Goal: Task Accomplishment & Management: Use online tool/utility

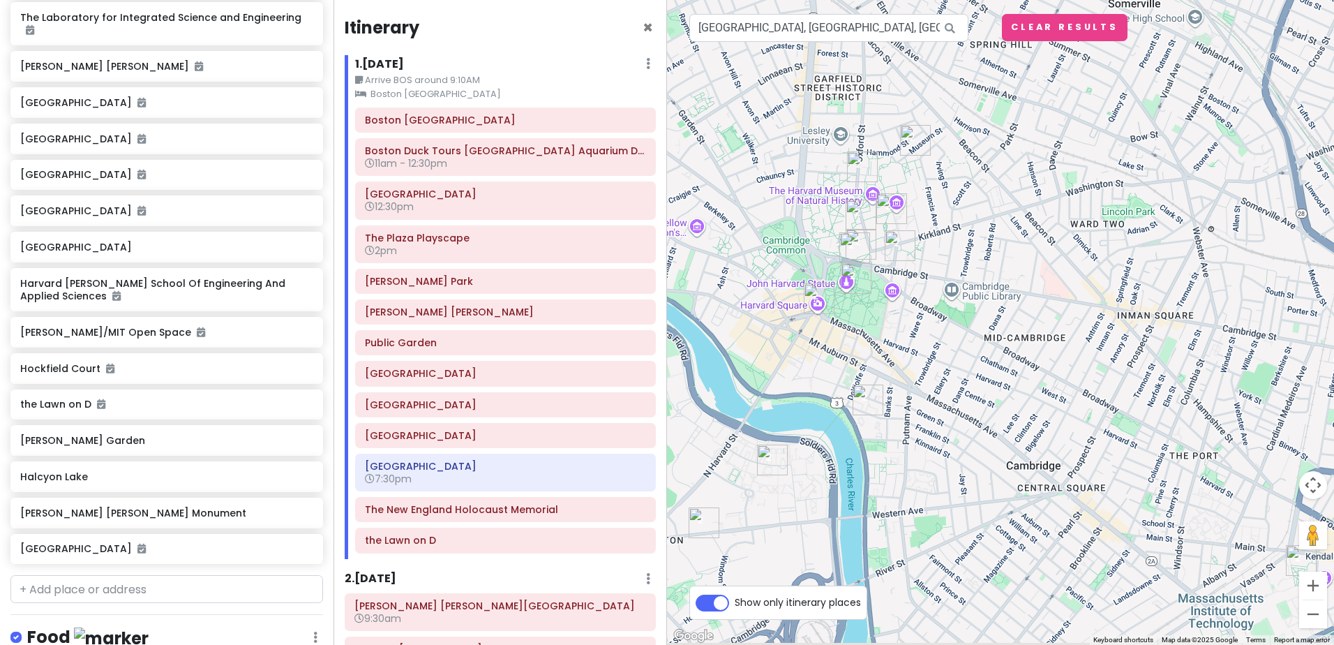
drag, startPoint x: 1083, startPoint y: 318, endPoint x: 968, endPoint y: 261, distance: 128.3
click at [968, 261] on div at bounding box center [1000, 322] width 667 height 645
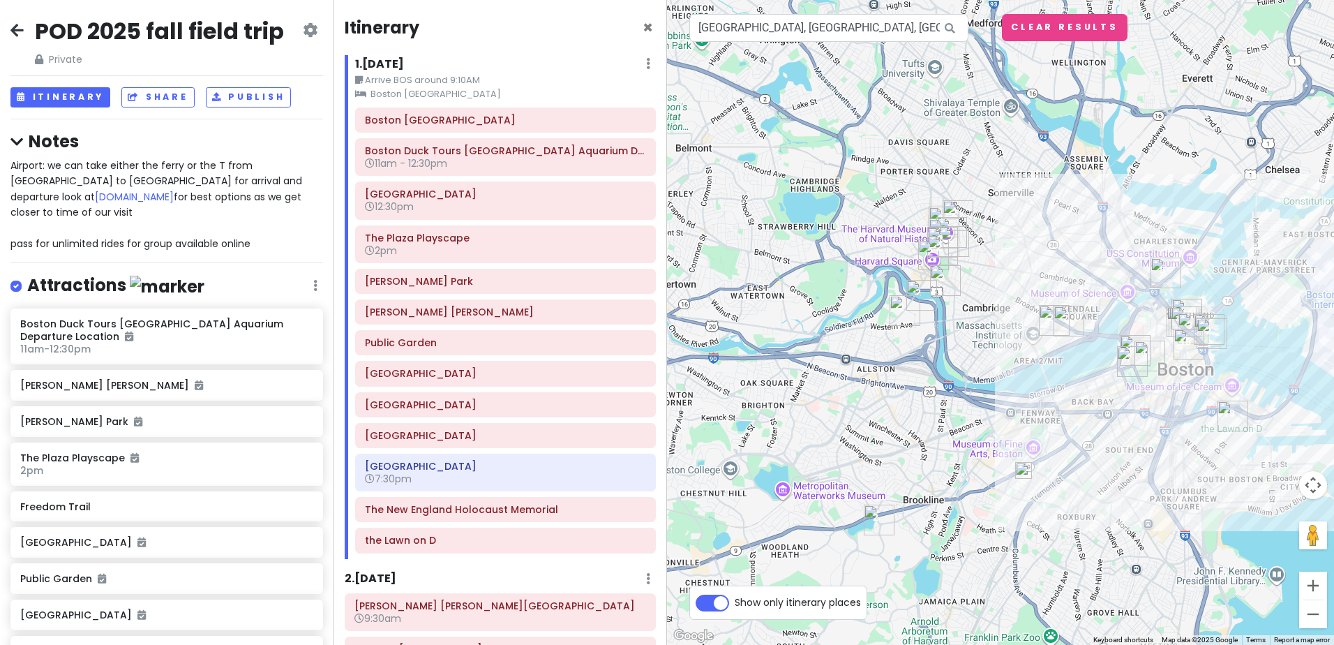
click at [112, 166] on span "Airport: we can take either the ferry or the T from [GEOGRAPHIC_DATA] to [GEOGR…" at bounding box center [157, 204] width 295 height 92
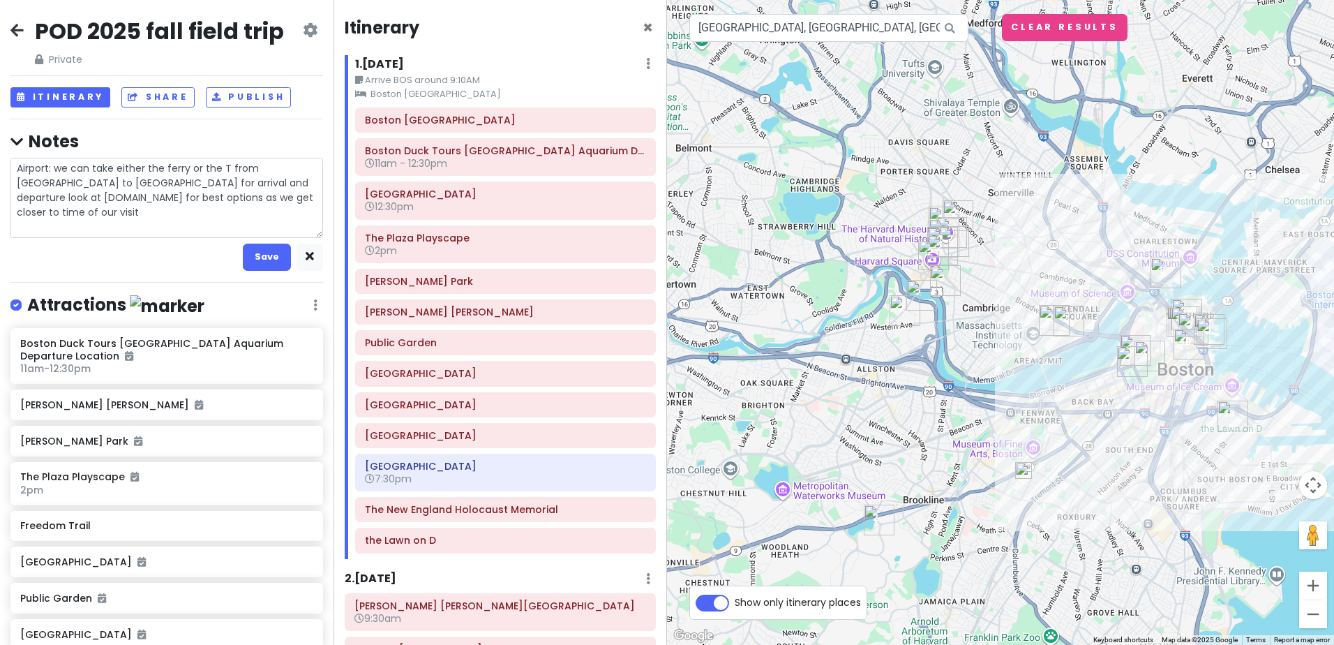
drag, startPoint x: 54, startPoint y: 168, endPoint x: 181, endPoint y: 170, distance: 127.1
click at [181, 170] on textarea "Airport: we can take either the ferry or the T from [GEOGRAPHIC_DATA] to [GEOGR…" at bounding box center [166, 198] width 313 height 80
drag, startPoint x: 146, startPoint y: 168, endPoint x: 186, endPoint y: 163, distance: 40.7
click at [186, 163] on textarea "Airport: we can take either the ferry or the T from [GEOGRAPHIC_DATA] to [GEOGR…" at bounding box center [166, 198] width 313 height 80
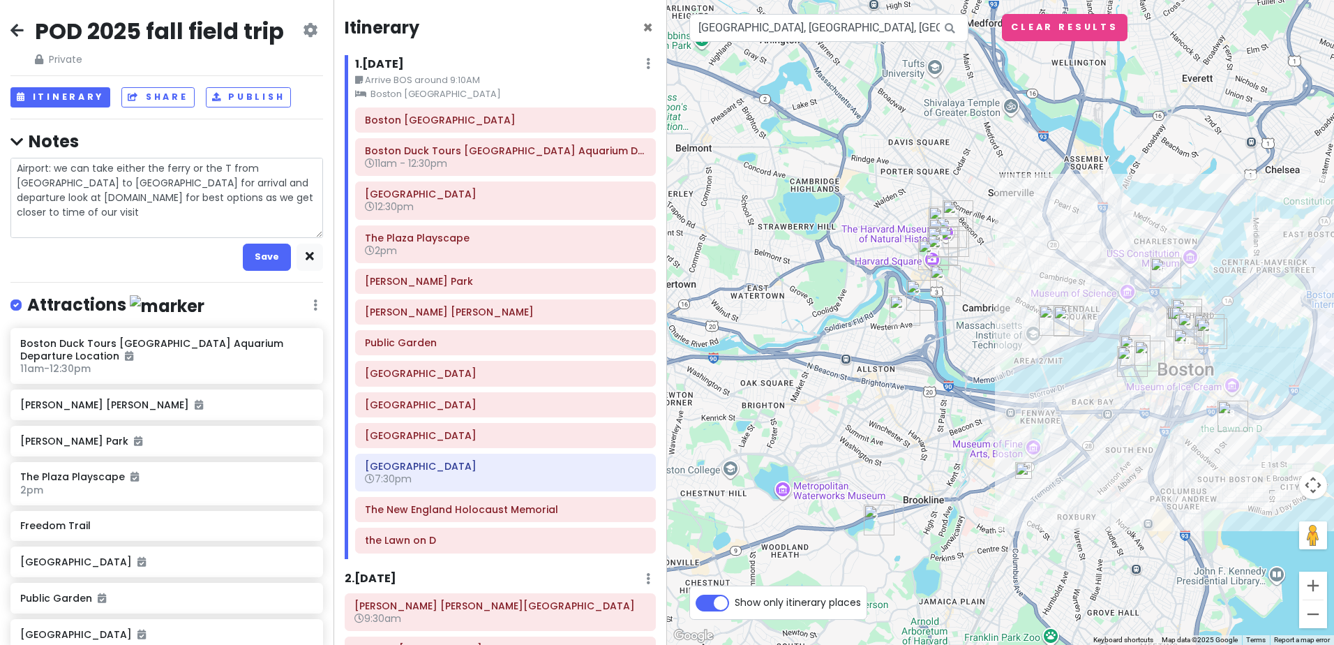
type textarea "x"
type textarea "Airport: we can take either u or the T from [GEOGRAPHIC_DATA] to [GEOGRAPHIC_DA…"
type textarea "x"
type textarea "Airport: we can take either uB or the T from [GEOGRAPHIC_DATA] to [GEOGRAPHIC_D…"
type textarea "x"
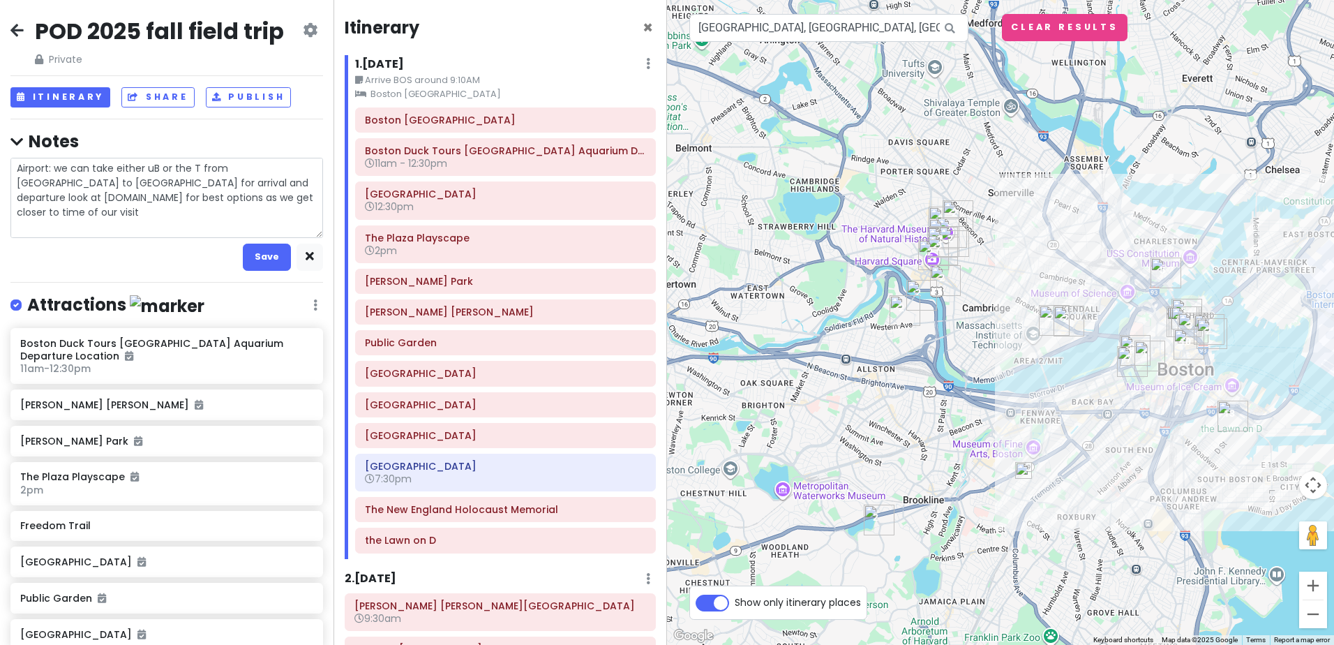
type textarea "Airport: we can take either uBE or the T from [GEOGRAPHIC_DATA] to [GEOGRAPHIC_…"
type textarea "x"
type textarea "Airport: we can take either uBER or the T from [GEOGRAPHIC_DATA] to [GEOGRAPHIC…"
type textarea "x"
type textarea "Airport: we can take either uBE or the T from [GEOGRAPHIC_DATA] to [GEOGRAPHIC_…"
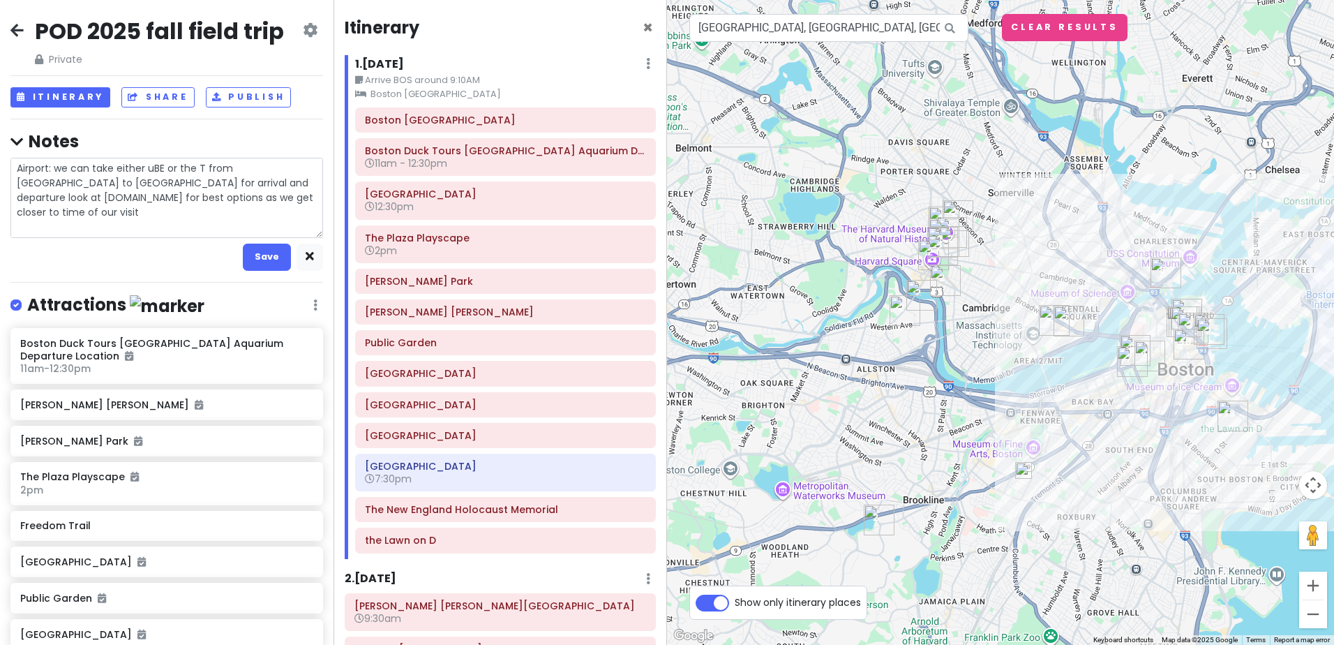
type textarea "x"
type textarea "Airport: we can take either uB or the T from [GEOGRAPHIC_DATA] to [GEOGRAPHIC_D…"
type textarea "x"
type textarea "Airport: we can take either u or the T from [GEOGRAPHIC_DATA] to [GEOGRAPHIC_DA…"
type textarea "x"
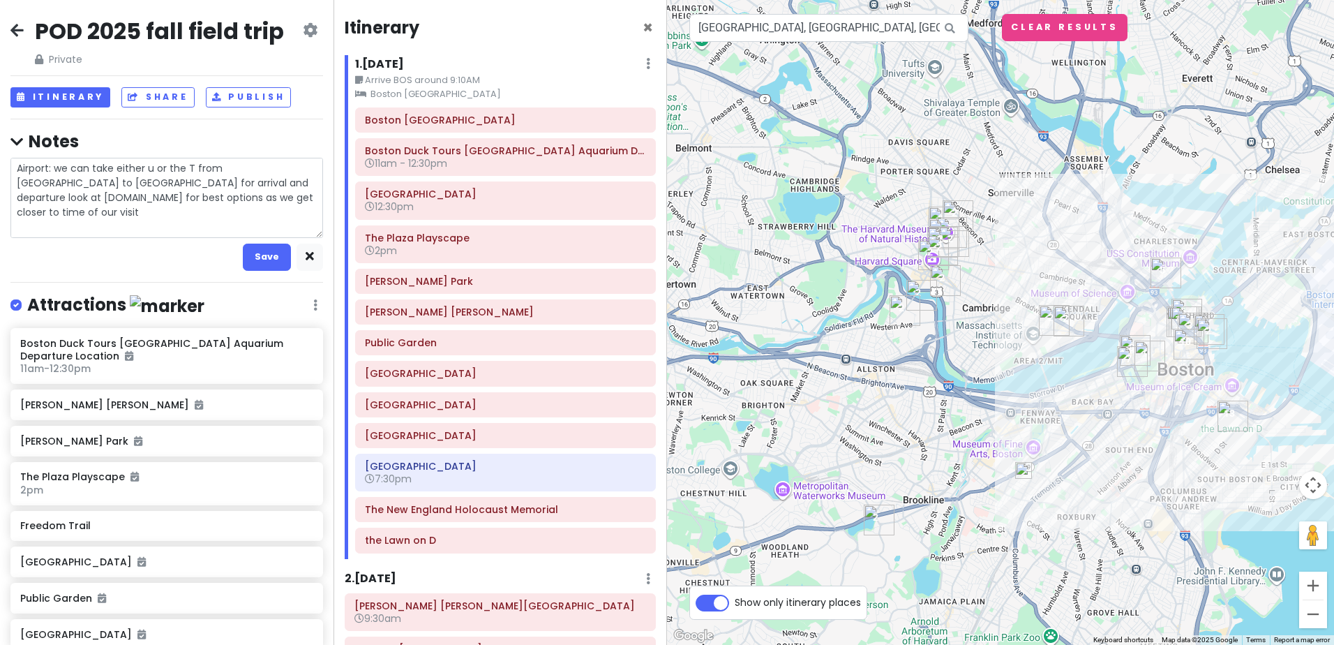
type textarea "Airport: we can take either or the T from [GEOGRAPHIC_DATA] to [GEOGRAPHIC_DATA…"
type textarea "x"
type textarea "Airport: we can take either U or the T from [GEOGRAPHIC_DATA] to [GEOGRAPHIC_DA…"
type textarea "x"
type textarea "Airport: we can take either Ub or the T from [GEOGRAPHIC_DATA] to [GEOGRAPHIC_D…"
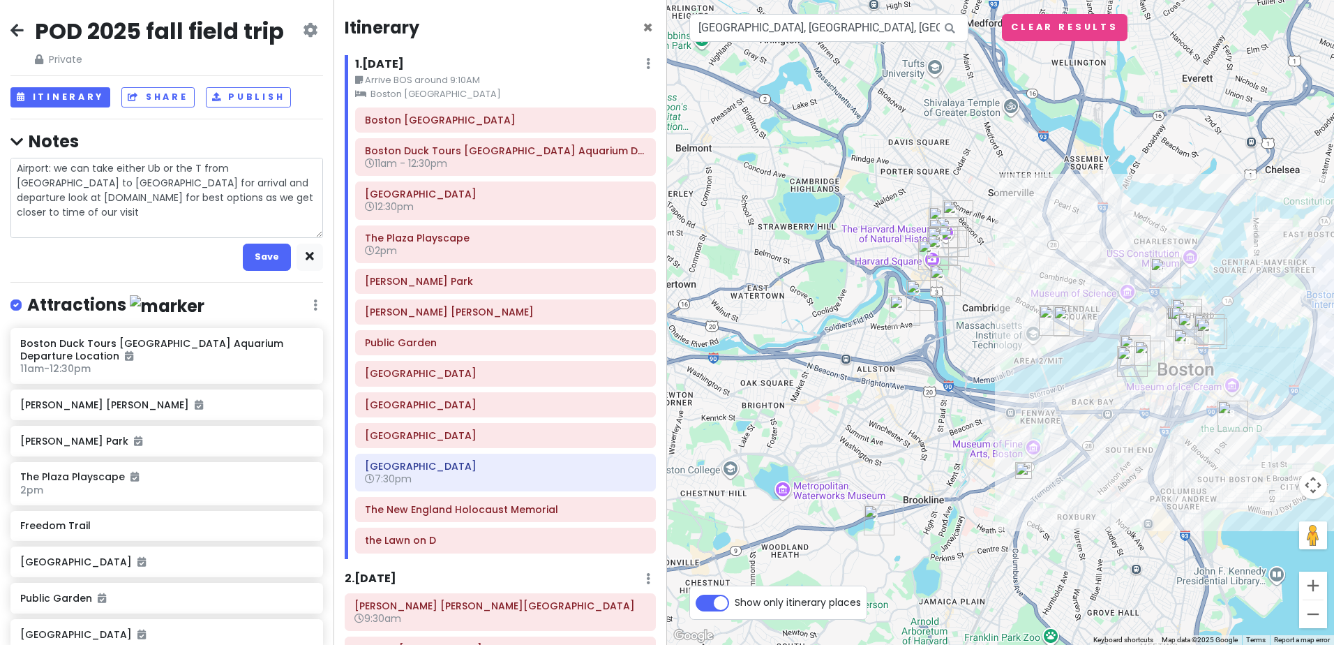
type textarea "x"
type textarea "Airport: we can take either Ube or the T from [GEOGRAPHIC_DATA] to [GEOGRAPHIC_…"
type textarea "x"
type textarea "Airport: we can take either Uber or the T from [GEOGRAPHIC_DATA] to [GEOGRAPHIC…"
drag, startPoint x: 172, startPoint y: 181, endPoint x: 226, endPoint y: 192, distance: 55.4
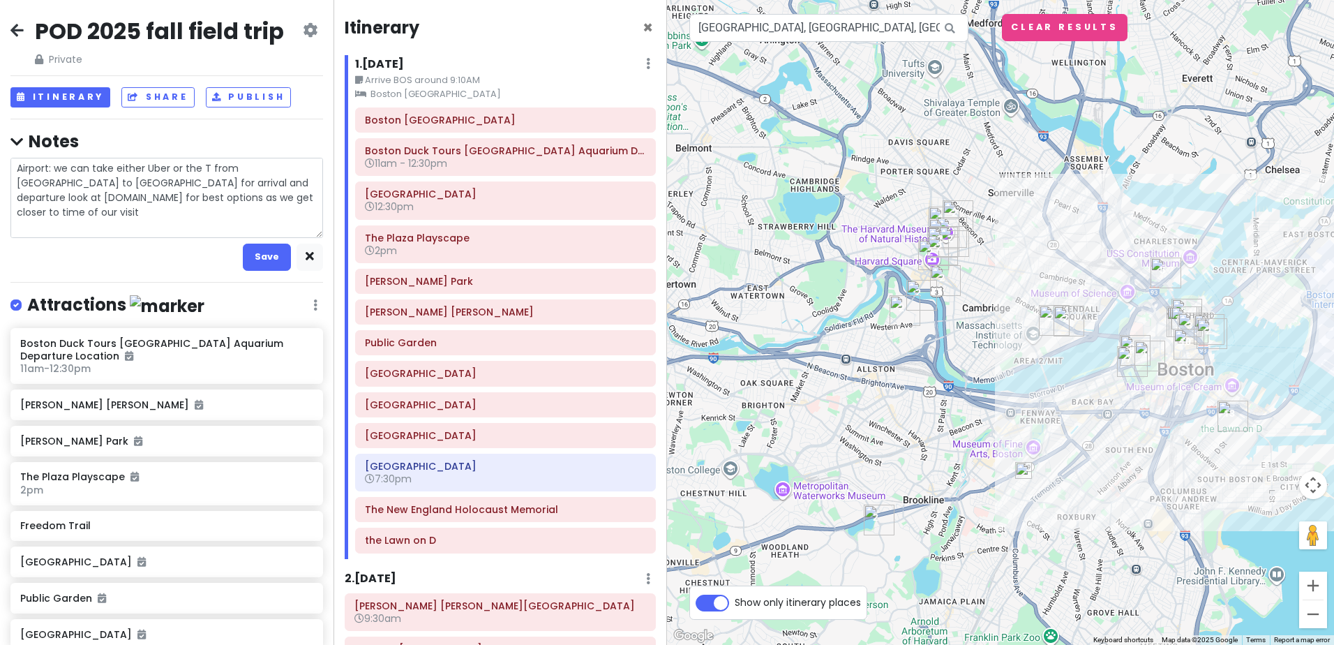
click at [226, 192] on textarea "Airport: we can take either Uber or the T from [GEOGRAPHIC_DATA] to [GEOGRAPHIC…" at bounding box center [166, 198] width 313 height 80
type textarea "x"
type textarea "Airport: we can take either Uber or the T from [GEOGRAPHIC_DATA] to [GEOGRAPHIC…"
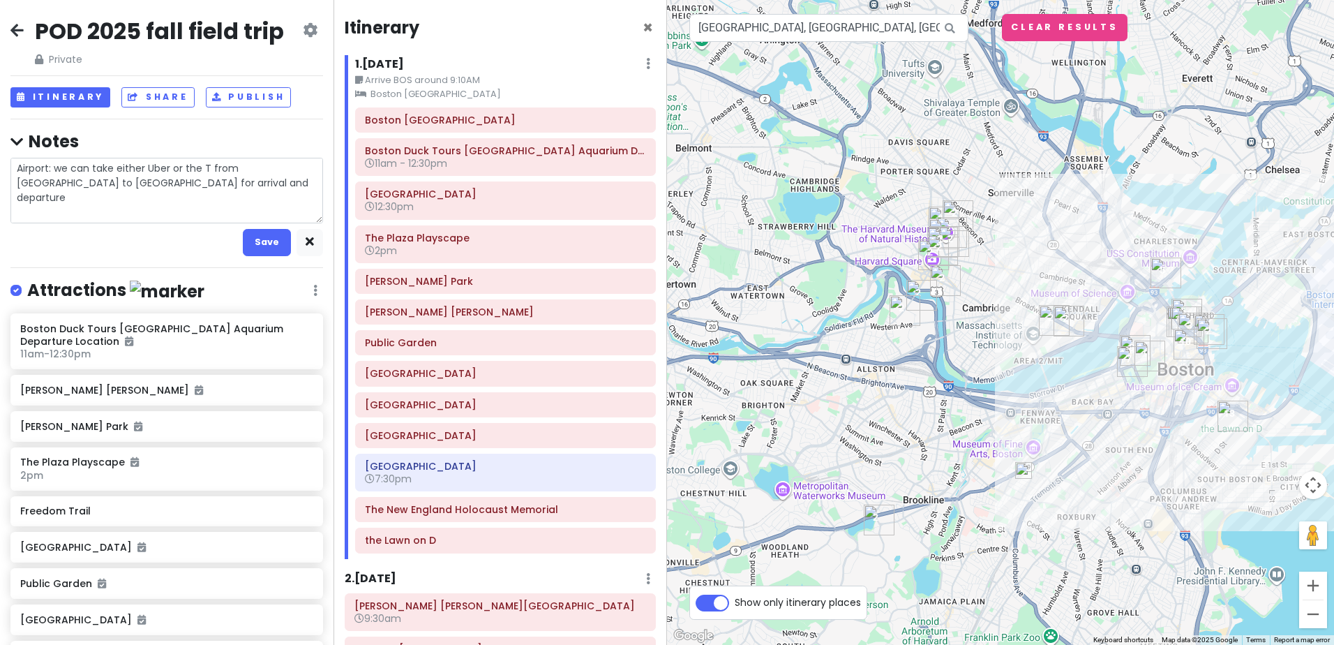
drag, startPoint x: 13, startPoint y: 211, endPoint x: 262, endPoint y: 221, distance: 249.3
click at [262, 221] on textarea "Airport: we can take either Uber or the T from [GEOGRAPHIC_DATA] to [GEOGRAPHIC…" at bounding box center [166, 191] width 313 height 66
type textarea "x"
type textarea "Airport: we can take either Uber or the T from [GEOGRAPHIC_DATA] to [GEOGRAPHIC…"
click at [15, 202] on textarea "Airport: we can take either Uber or the T from [GEOGRAPHIC_DATA] to [GEOGRAPHIC…" at bounding box center [166, 191] width 313 height 66
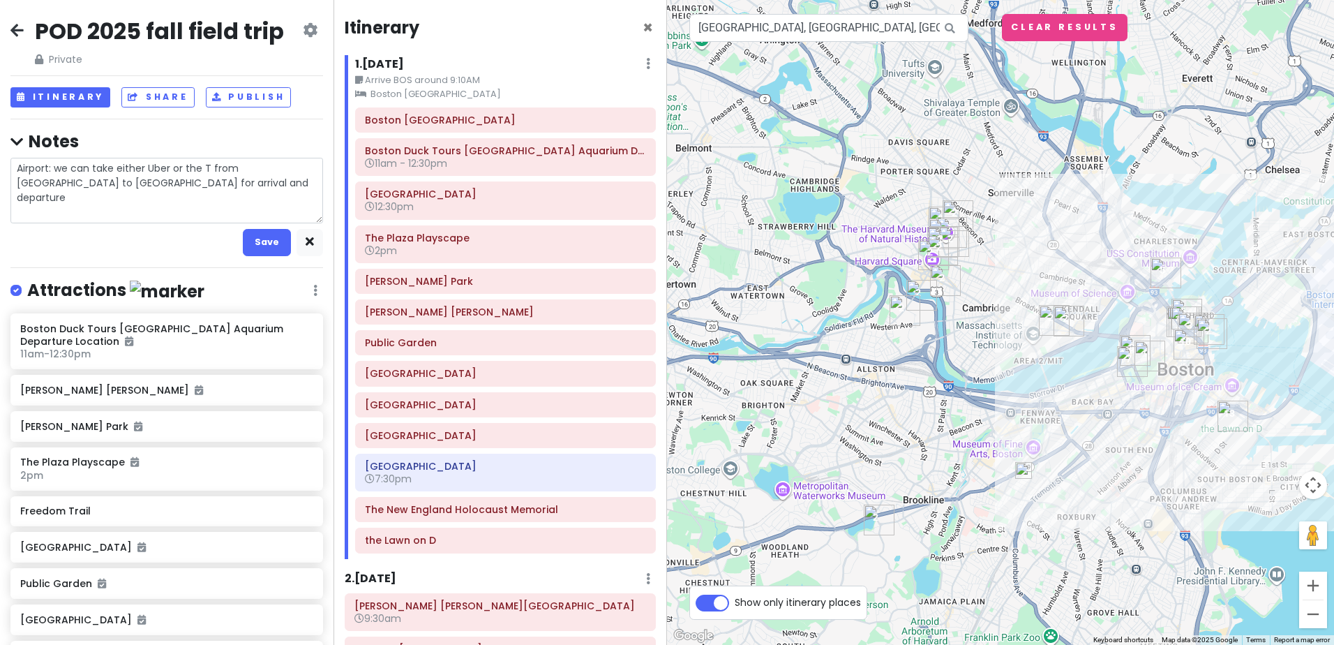
click at [18, 207] on textarea "Airport: we can take either Uber or the T from [GEOGRAPHIC_DATA] to [GEOGRAPHIC…" at bounding box center [166, 191] width 313 height 66
type textarea "x"
type textarea "Airport: we can take either Uber or the T from [GEOGRAPHIC_DATA] to [GEOGRAPHIC…"
type textarea "x"
type textarea "Airport: we can take either Uber or the T from [GEOGRAPHIC_DATA] to [GEOGRAPHIC…"
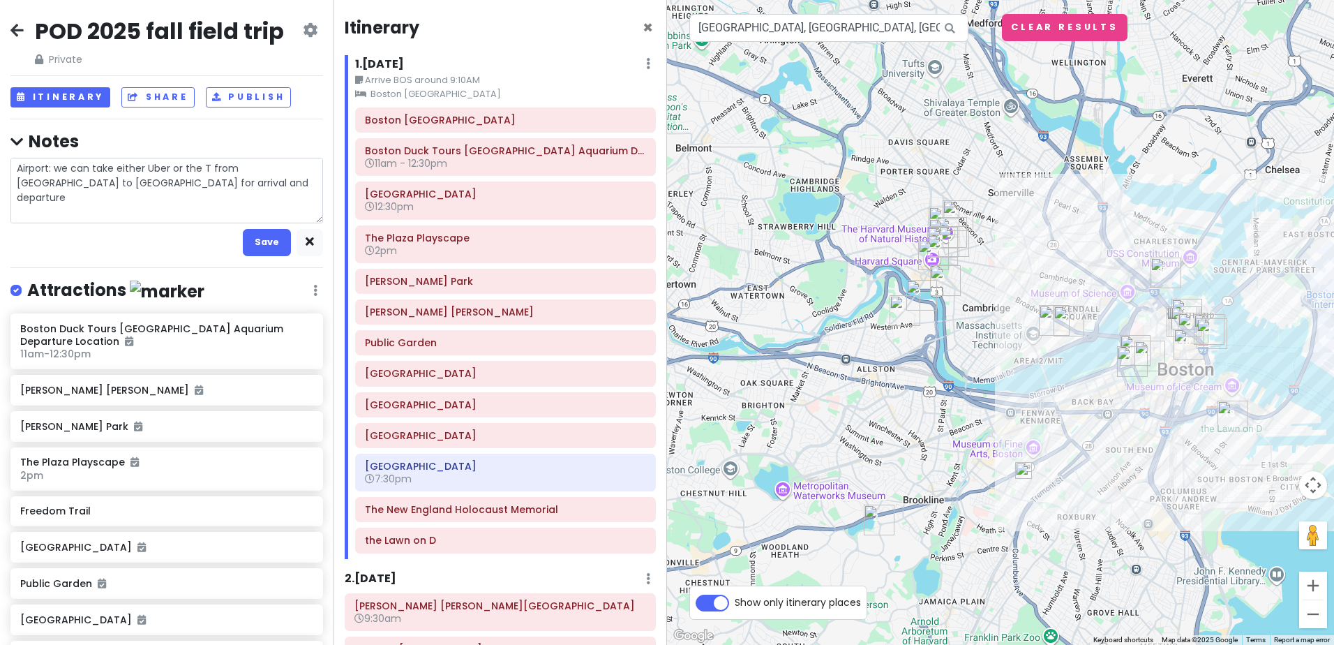
type textarea "x"
type textarea "Airport: we can take either Uber or the T from [GEOGRAPHIC_DATA] to [GEOGRAPHIC…"
type textarea "x"
type textarea "Airport: we can take either Uber or the T from [GEOGRAPHIC_DATA] to [GEOGRAPHIC…"
type textarea "x"
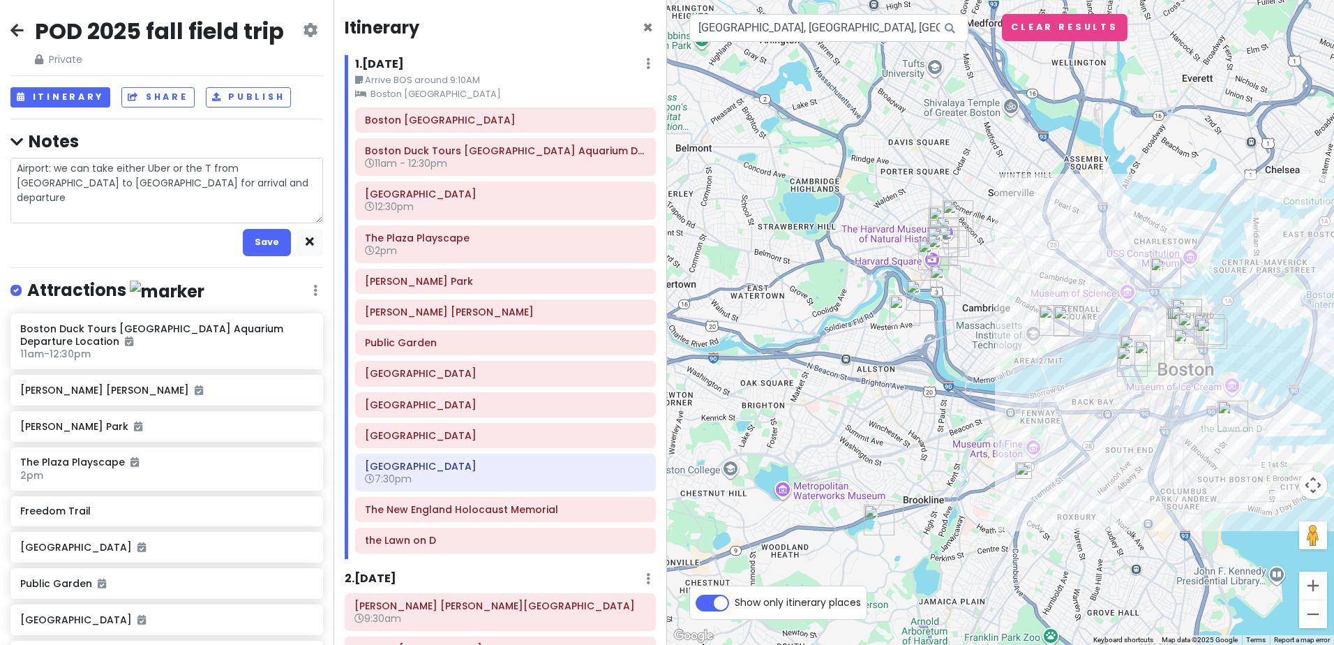
type textarea "Airport: we can take either Uber or the T from [GEOGRAPHIC_DATA] to [GEOGRAPHIC…"
type textarea "x"
type textarea "Airport: we can take either Uber or the T from [GEOGRAPHIC_DATA] to [GEOGRAPHIC…"
type textarea "x"
type textarea "Airport: we can take either Uber or the T from [GEOGRAPHIC_DATA] to [GEOGRAPHIC…"
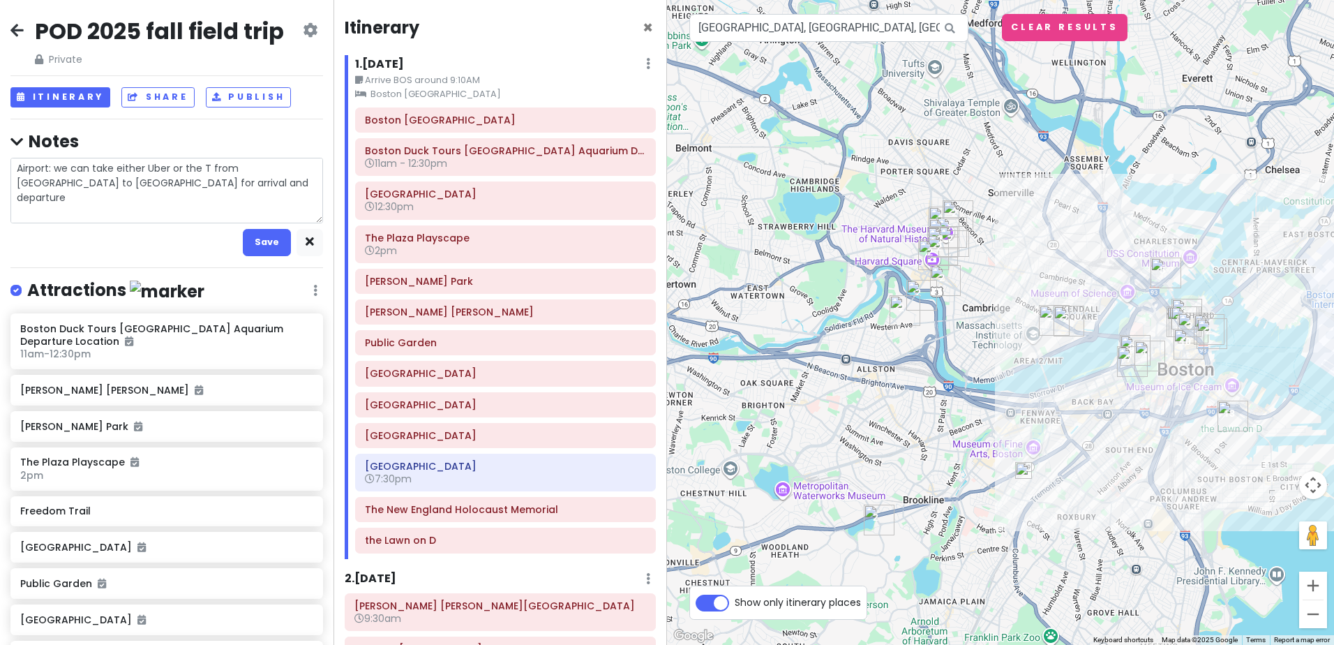
type textarea "x"
type textarea "Airport: we can take either Uber or the T from [GEOGRAPHIC_DATA] to [GEOGRAPHIC…"
type textarea "x"
type textarea "Airport: we can take either Uber or the T from [GEOGRAPHIC_DATA] to [GEOGRAPHIC…"
type textarea "x"
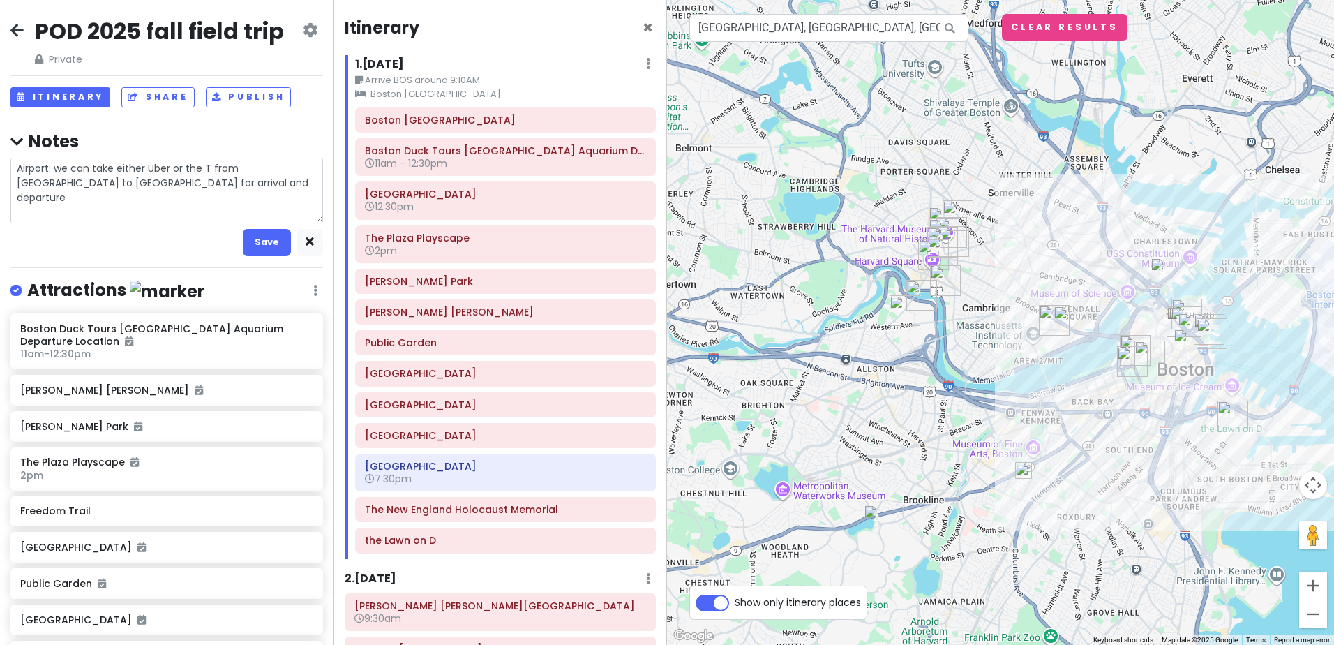
type textarea "Airport: we can take either Uber or the T from [GEOGRAPHIC_DATA] to [GEOGRAPHIC…"
type textarea "x"
type textarea "Airport: we can take either Uber or the T from [GEOGRAPHIC_DATA] to [GEOGRAPHIC…"
type textarea "x"
type textarea "Airport: we can take either Uber or the T from [GEOGRAPHIC_DATA] to [GEOGRAPHIC…"
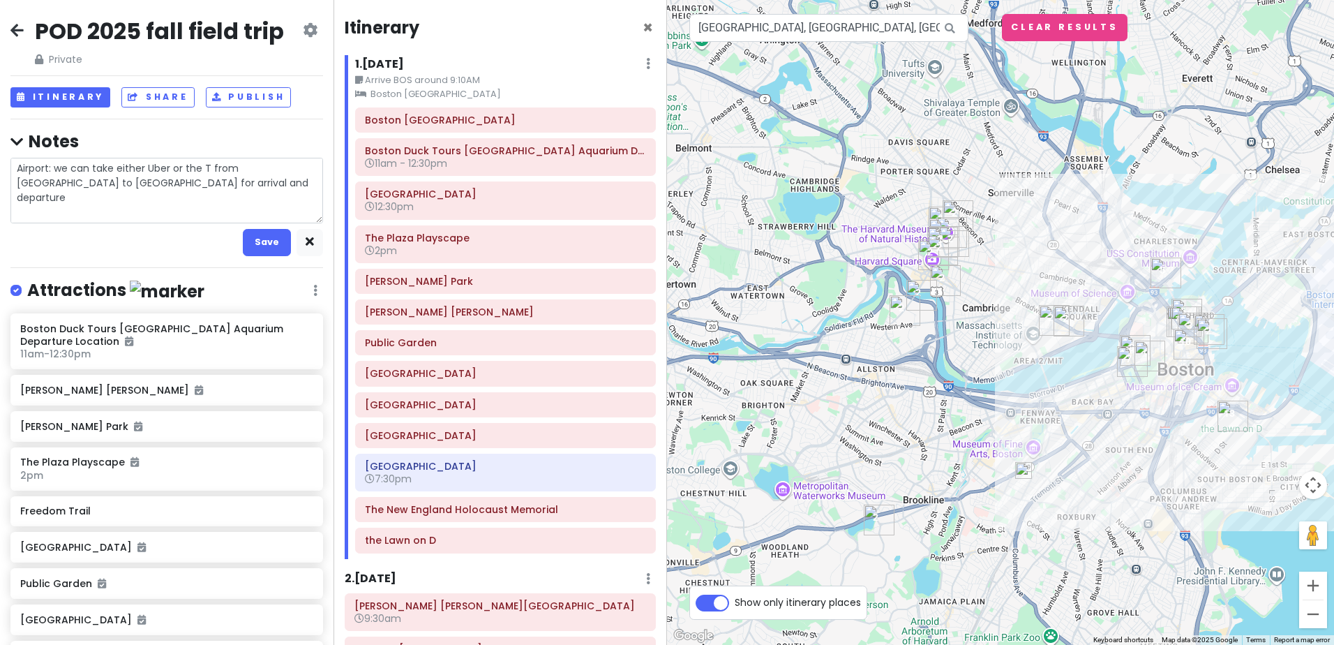
type textarea "x"
type textarea "Airport: we can take either Uber or the T from [GEOGRAPHIC_DATA] to [GEOGRAPHIC…"
type textarea "x"
type textarea "Airport: we can take either Uber or the T from [GEOGRAPHIC_DATA] to [GEOGRAPHIC…"
type textarea "x"
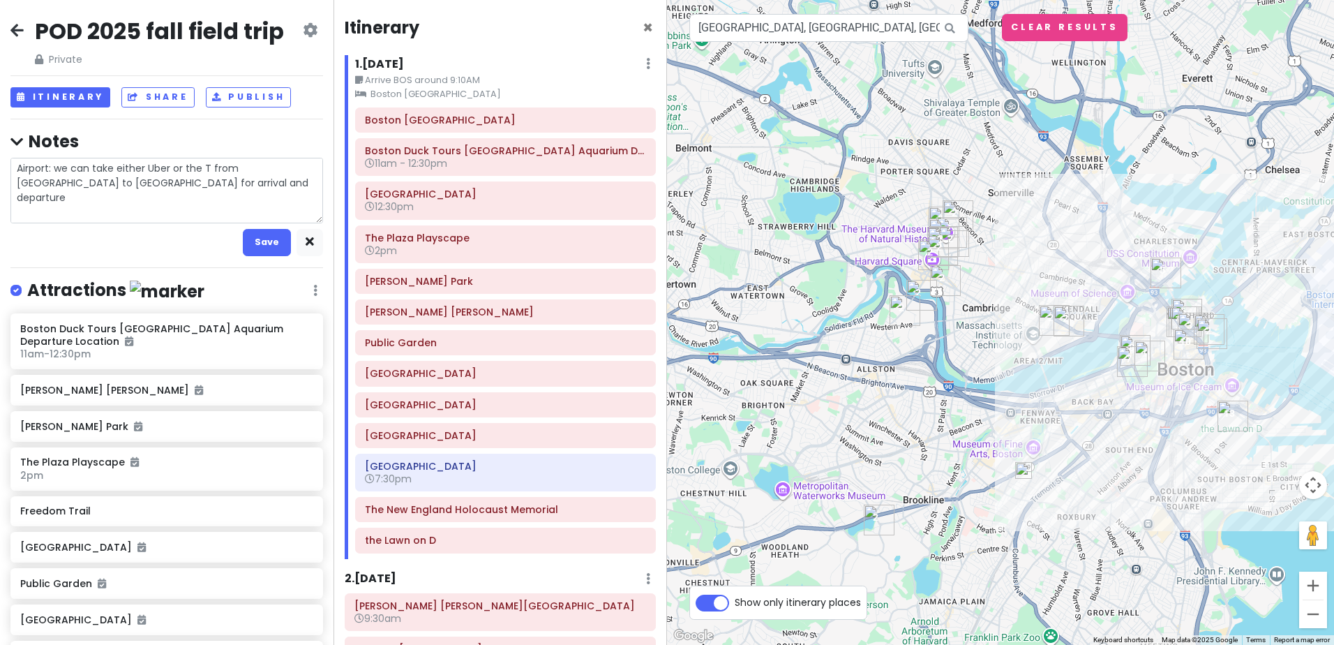
type textarea "Airport: we can take either Uber or the T from [GEOGRAPHIC_DATA] to [GEOGRAPHIC…"
type textarea "x"
type textarea "Airport: we can take either Uber or the T from [GEOGRAPHIC_DATA] to [GEOGRAPHIC…"
type textarea "x"
type textarea "Airport: we can take either Uber or the T from [GEOGRAPHIC_DATA] to [GEOGRAPHIC…"
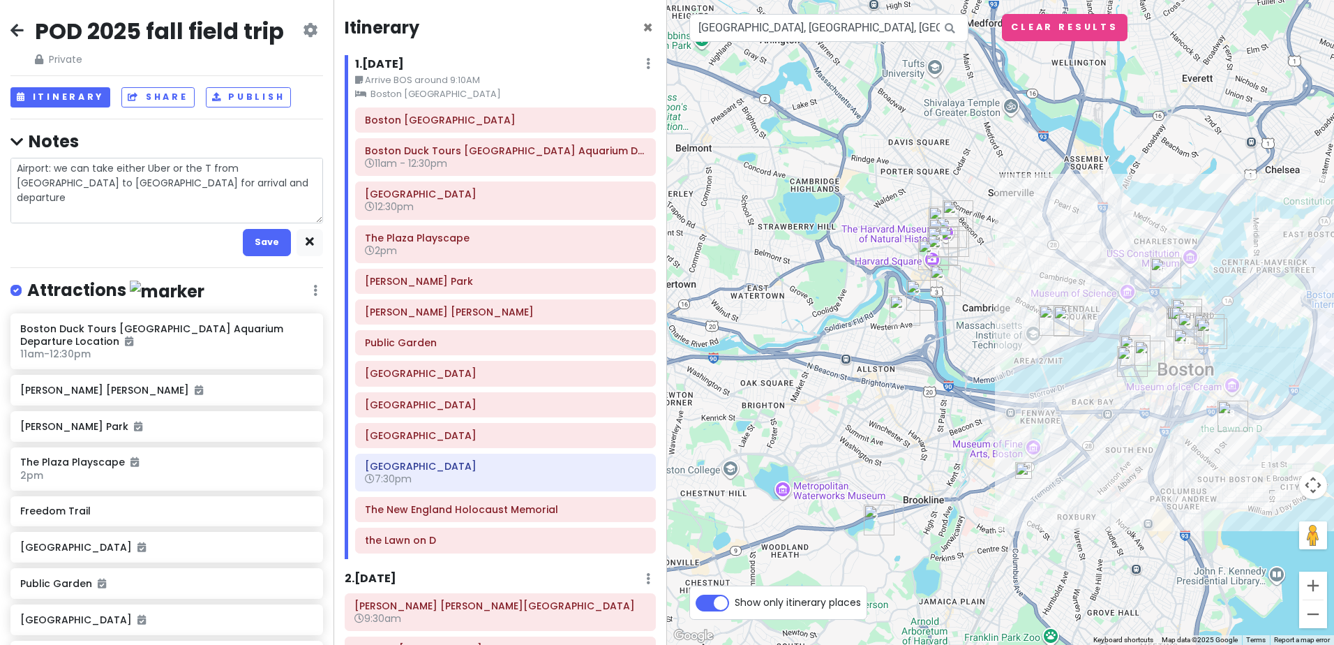
type textarea "x"
type textarea "Airport: we can take either Uber or the T from [GEOGRAPHIC_DATA] to [GEOGRAPHIC…"
type textarea "x"
type textarea "Airport: we can take either Uber or the T from [GEOGRAPHIC_DATA] to [GEOGRAPHIC…"
type textarea "x"
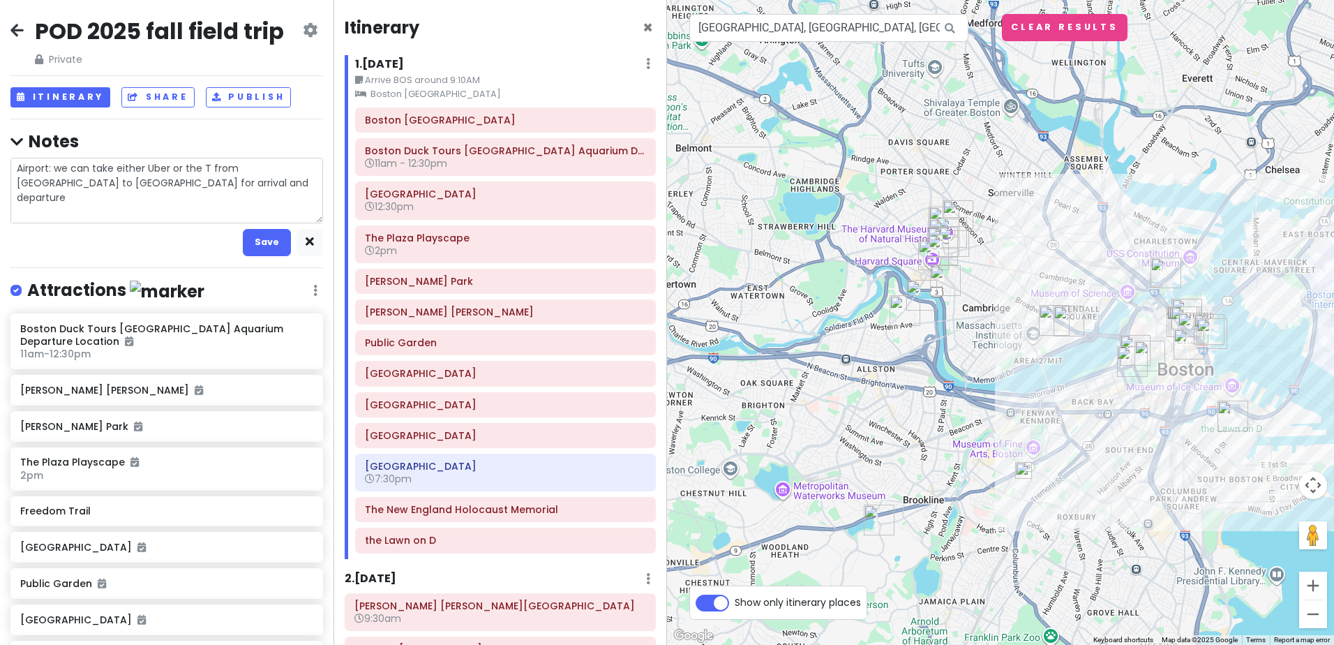
type textarea "Airport: we can take either Uber or the T from [GEOGRAPHIC_DATA] to [GEOGRAPHIC…"
type textarea "x"
type textarea "Airport: we can take either Uber or the T from [GEOGRAPHIC_DATA] to [GEOGRAPHIC…"
type textarea "x"
type textarea "Airport: we can take either Uber or the T from [GEOGRAPHIC_DATA] to [GEOGRAPHIC…"
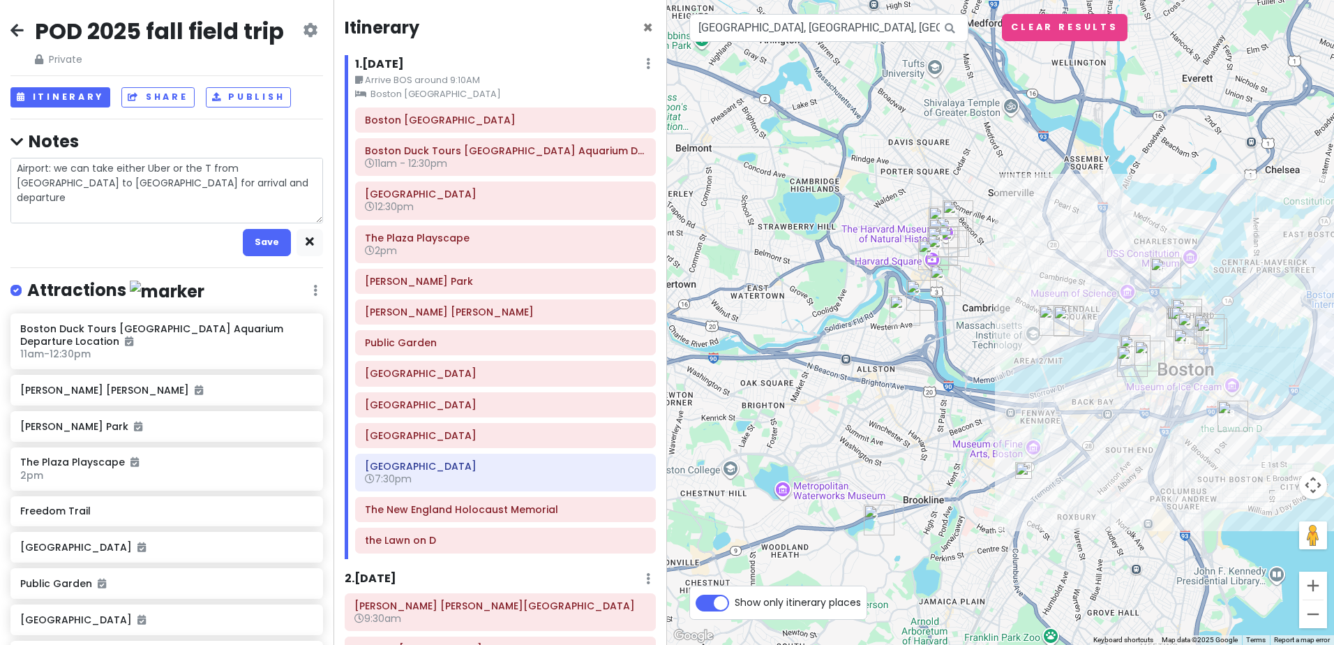
type textarea "x"
type textarea "Airport: we can take either Uber or the T from [GEOGRAPHIC_DATA] to [GEOGRAPHIC…"
type textarea "x"
type textarea "Airport: we can take either Uber or the T from [GEOGRAPHIC_DATA] to [GEOGRAPHIC…"
type textarea "x"
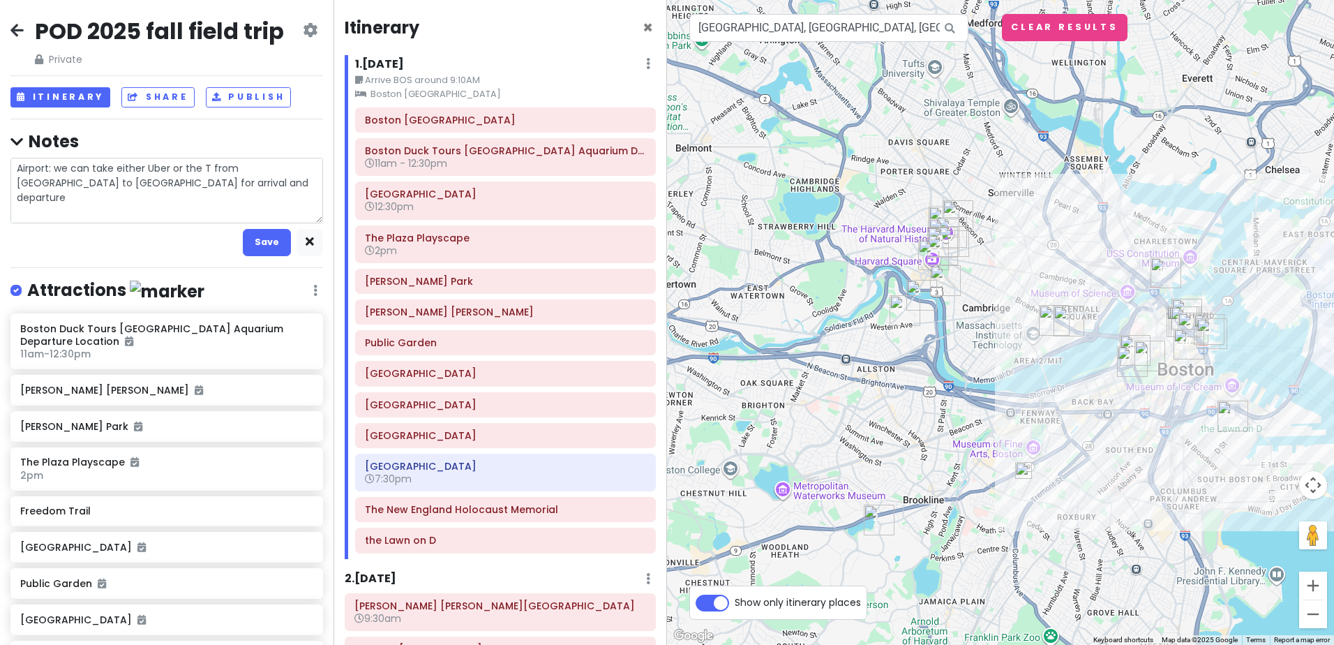
type textarea "Airport: we can take either Uber or the T from [GEOGRAPHIC_DATA] to [GEOGRAPHIC…"
type textarea "x"
type textarea "Airport: we can take either Uber or the T from [GEOGRAPHIC_DATA] to [GEOGRAPHIC…"
type textarea "x"
type textarea "Airport: we can take either Uber or the T from [GEOGRAPHIC_DATA] to [GEOGRAPHIC…"
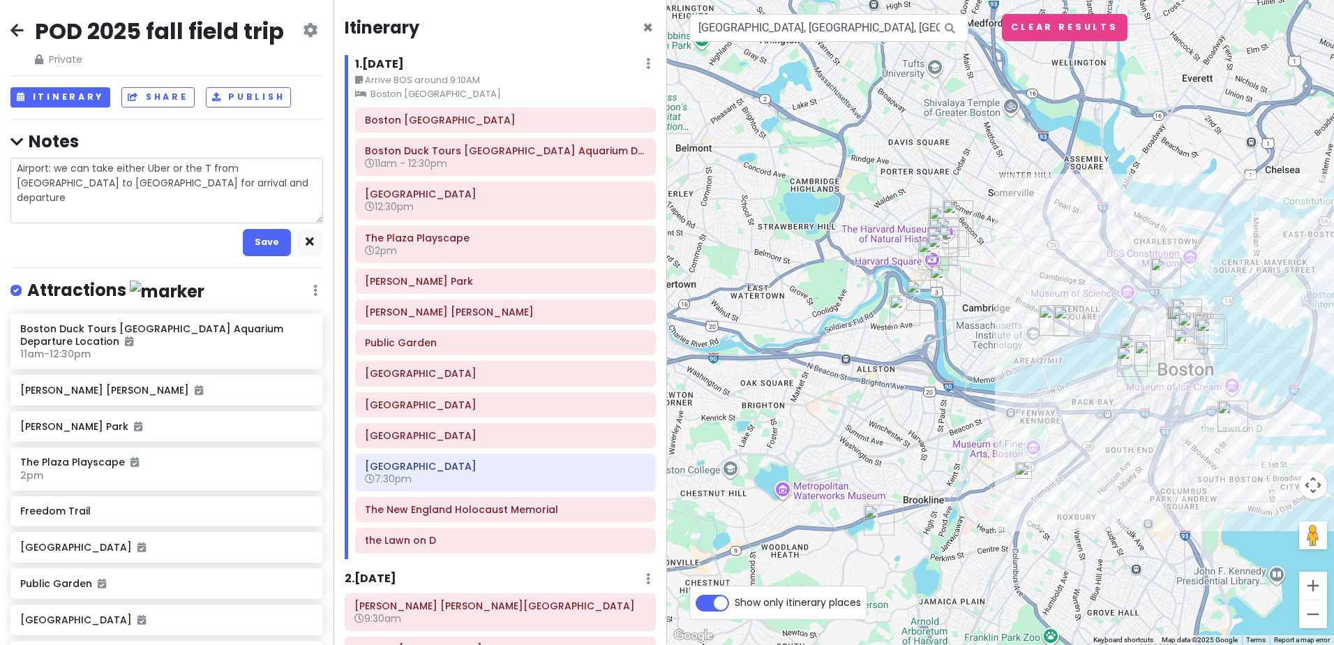
type textarea "x"
type textarea "Airport: we can take either Uber or the T from [GEOGRAPHIC_DATA] to [GEOGRAPHIC…"
type textarea "x"
type textarea "Airport: we can take either Uber or the T from [GEOGRAPHIC_DATA] to [GEOGRAPHIC…"
type textarea "x"
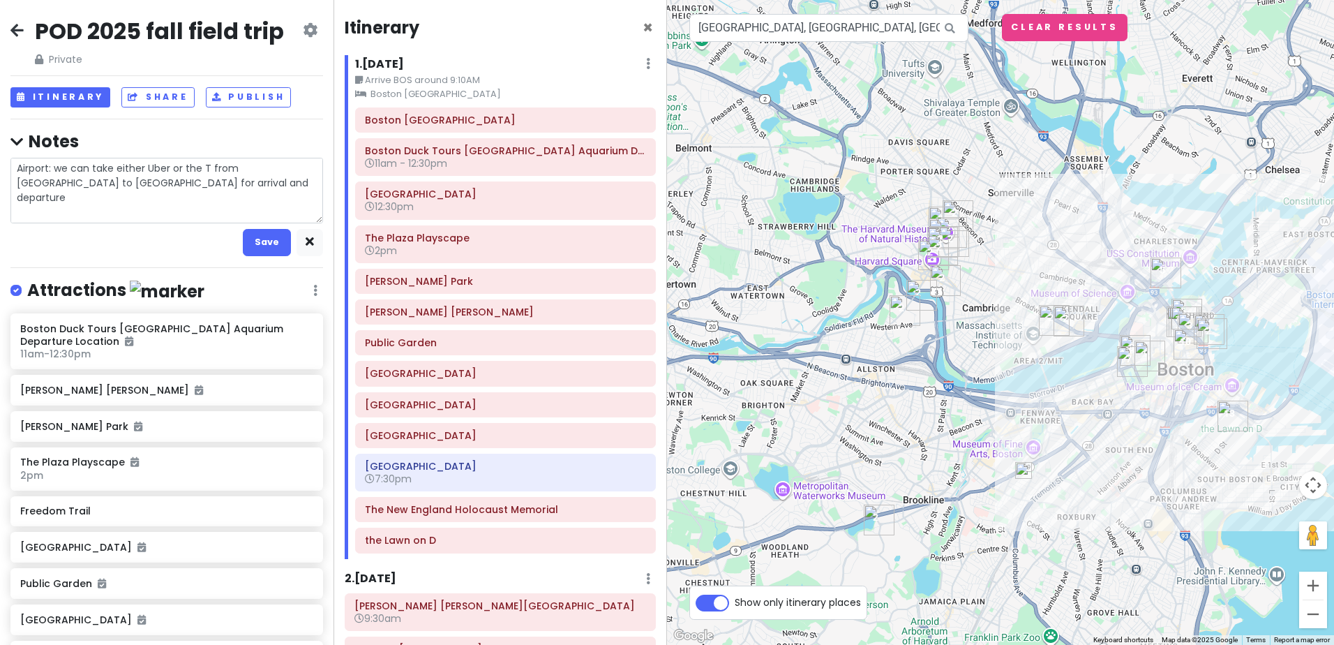
type textarea "Airport: we can take either Uber or the T from [GEOGRAPHIC_DATA] to [GEOGRAPHIC…"
type textarea "x"
type textarea "Airport: we can take either Uber or the T from [GEOGRAPHIC_DATA] to [GEOGRAPHIC…"
type textarea "x"
type textarea "Airport: we can take either Uber or the T from [GEOGRAPHIC_DATA] to [GEOGRAPHIC…"
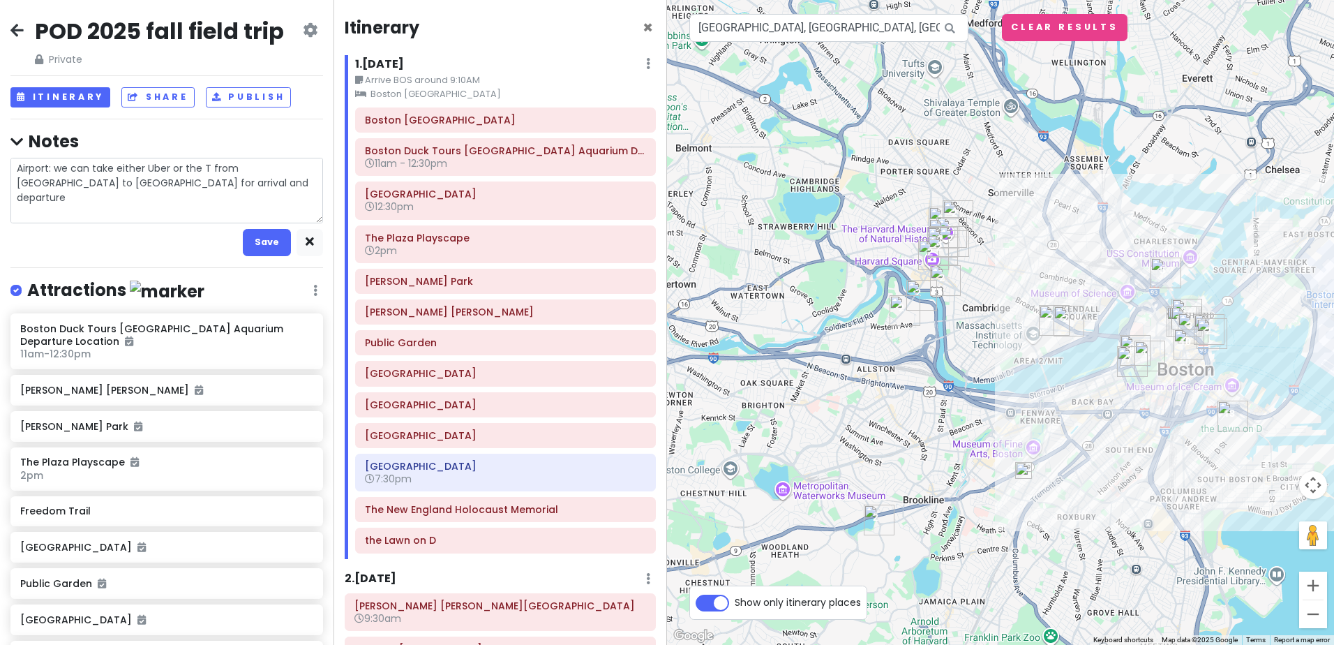
type textarea "x"
type textarea "Airport: we can take either Uber or the T from [GEOGRAPHIC_DATA] to [GEOGRAPHIC…"
type textarea "x"
type textarea "Airport: we can take either Uber or the T from [GEOGRAPHIC_DATA] to [GEOGRAPHIC…"
type textarea "x"
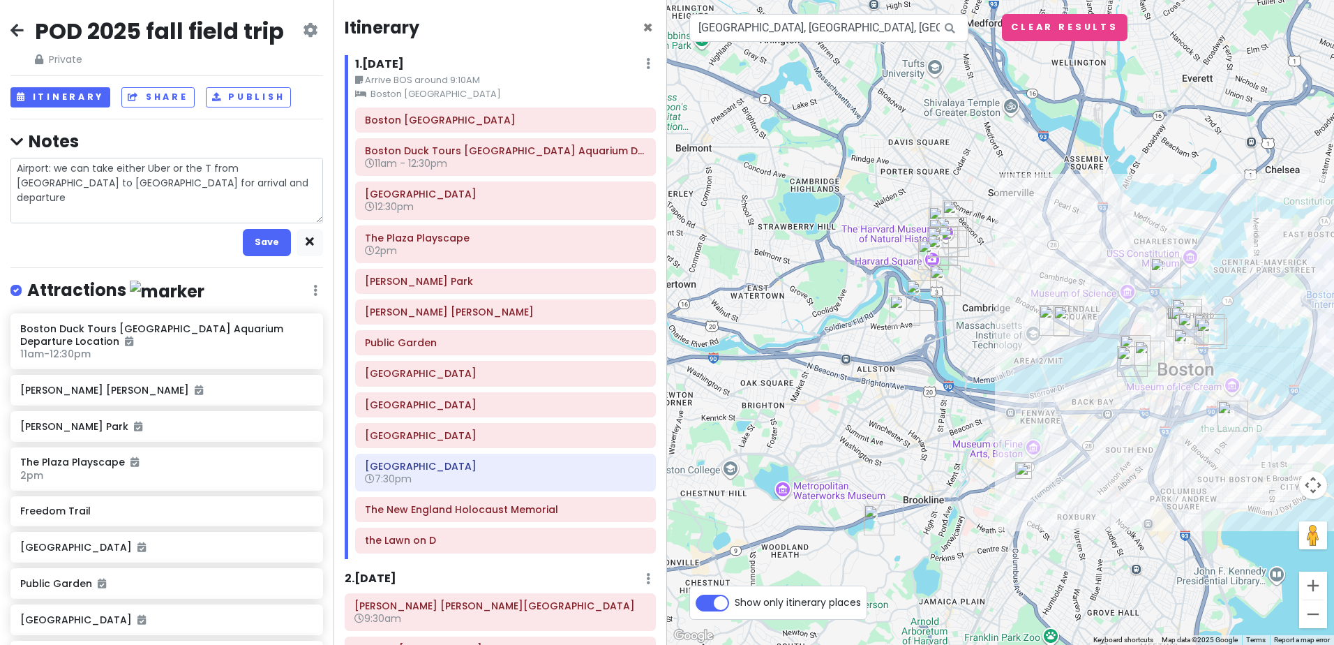
type textarea "Airport: we can take either Uber or the T from [GEOGRAPHIC_DATA] to [GEOGRAPHIC…"
type textarea "x"
type textarea "Airport: we can take either Uber or the T from [GEOGRAPHIC_DATA] to [GEOGRAPHIC…"
type textarea "x"
type textarea "Airport: we can take either Uber or the T from [GEOGRAPHIC_DATA] to [GEOGRAPHIC…"
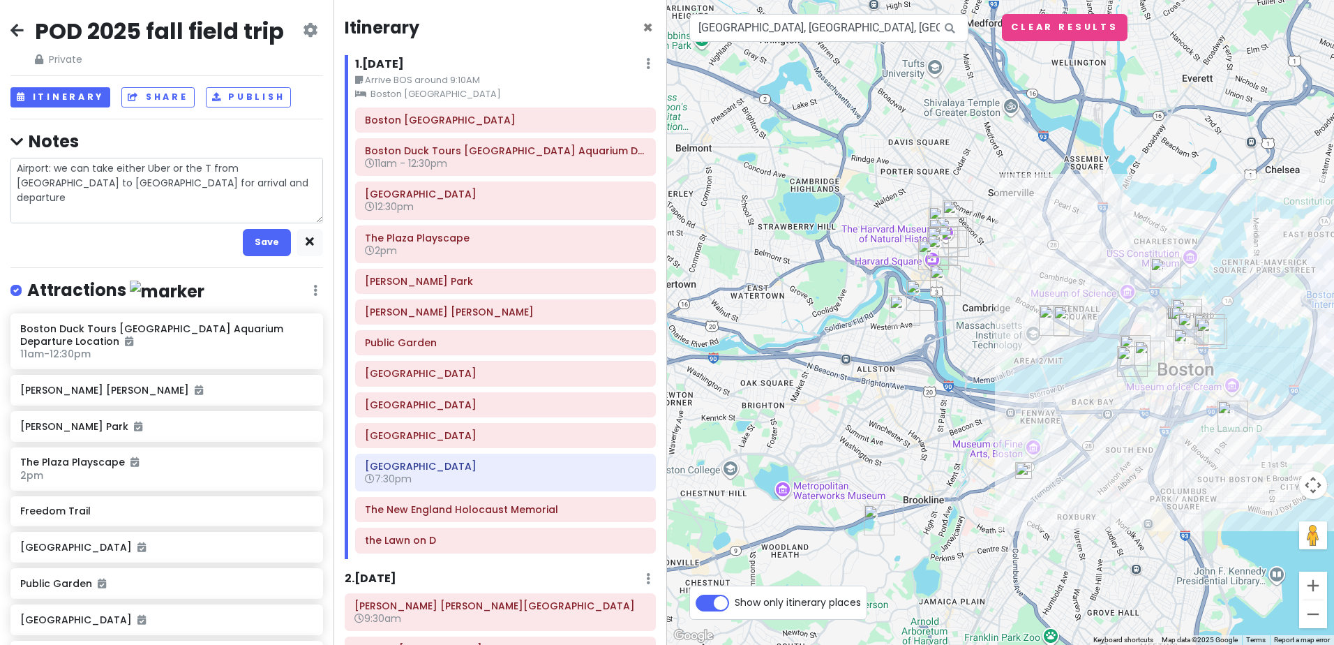
type textarea "x"
type textarea "Airport: we can take either Uber or the T from [GEOGRAPHIC_DATA] to [GEOGRAPHIC…"
type textarea "x"
type textarea "Airport: we can take either Uber or the T from [GEOGRAPHIC_DATA] to [GEOGRAPHIC…"
type textarea "x"
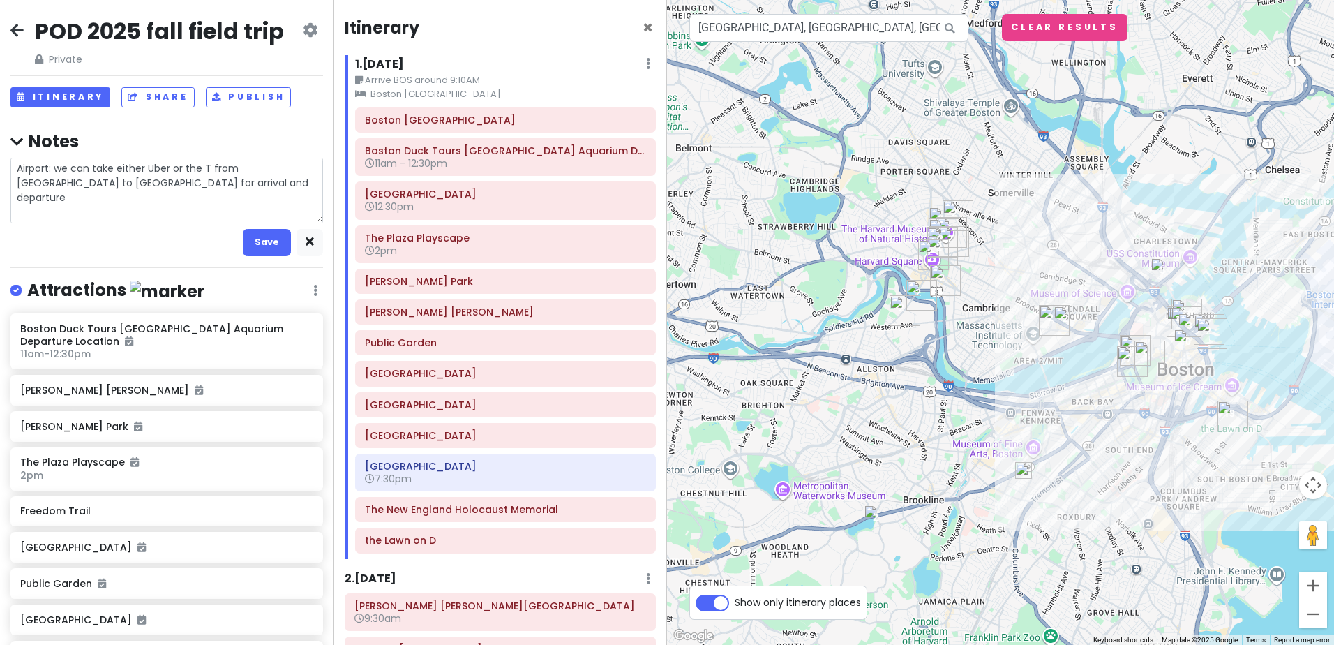
type textarea "Airport: we can take either Uber or the T from [GEOGRAPHIC_DATA] to [GEOGRAPHIC…"
type textarea "x"
type textarea "Airport: we can take either Uber or the T from [GEOGRAPHIC_DATA] to [GEOGRAPHIC…"
type textarea "x"
type textarea "Airport: we can take either Uber or the T from [GEOGRAPHIC_DATA] to [GEOGRAPHIC…"
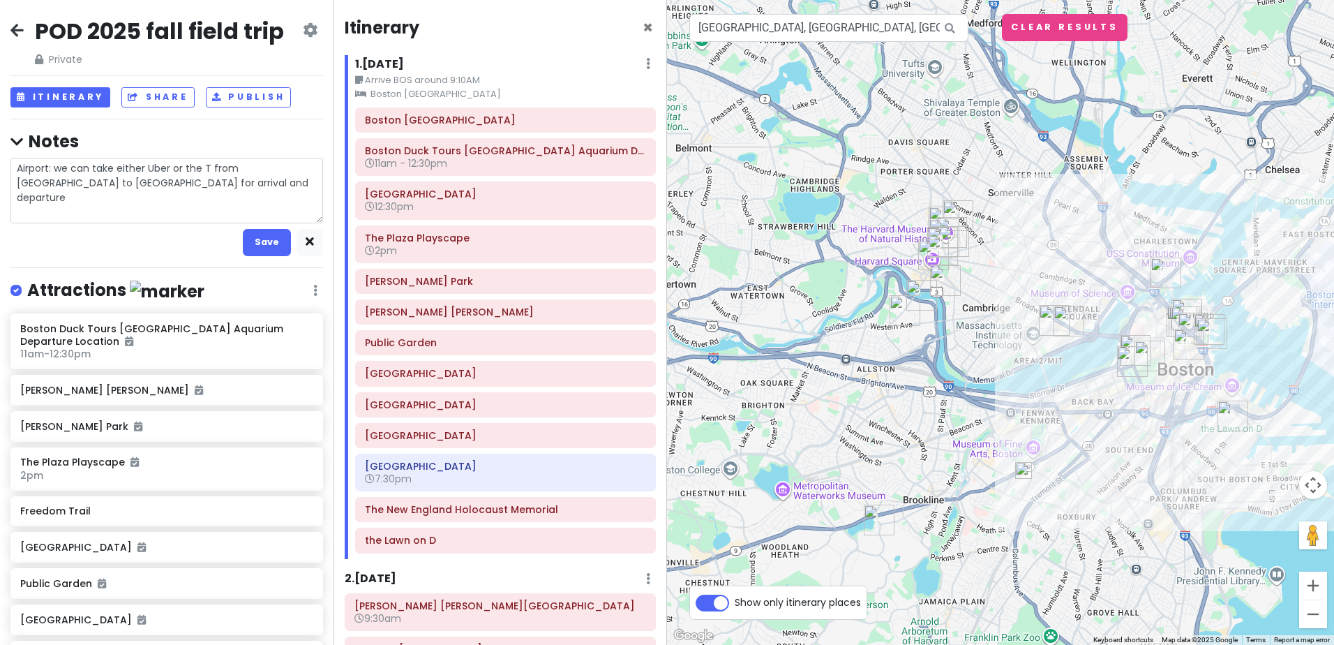
type textarea "x"
type textarea "Airport: we can take either Uber or the T from [GEOGRAPHIC_DATA] to [GEOGRAPHIC…"
type textarea "x"
type textarea "Airport: we can take either Uber or the T from [GEOGRAPHIC_DATA] to [GEOGRAPHIC…"
type textarea "x"
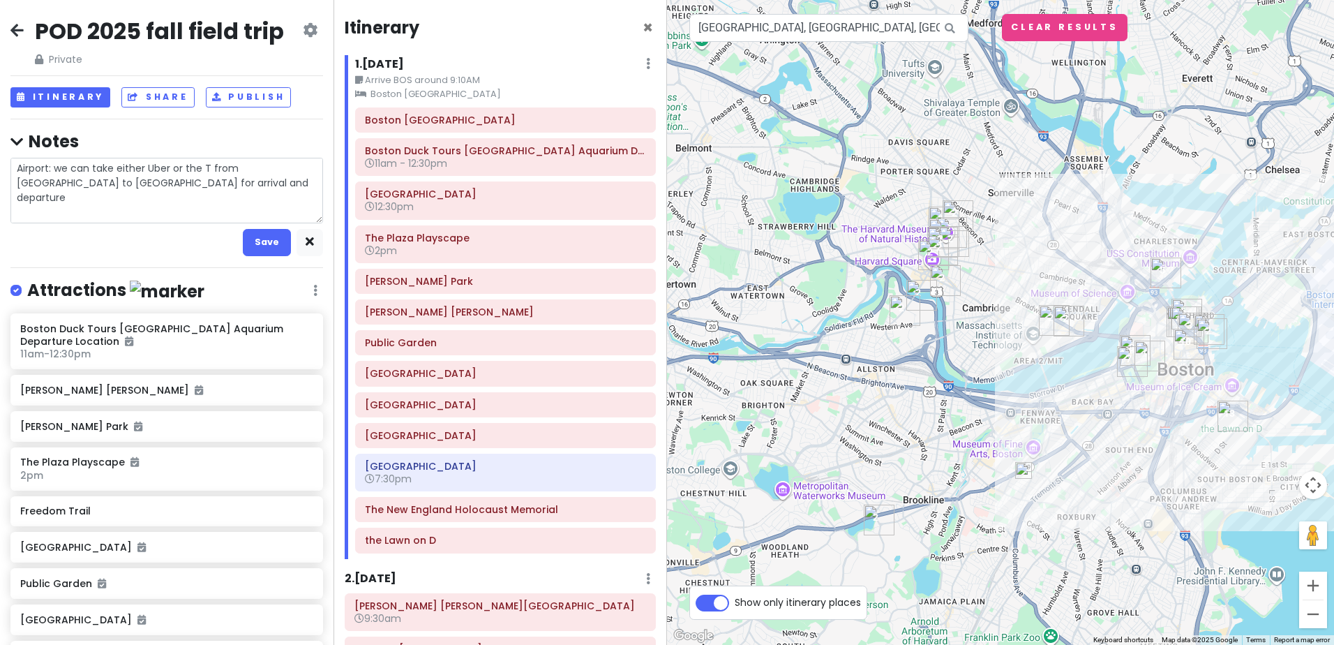
type textarea "Airport: we can take either Uber or the T from [GEOGRAPHIC_DATA] to [GEOGRAPHIC…"
type textarea "x"
type textarea "Airport: we can take either Uber or the T from [GEOGRAPHIC_DATA] to [GEOGRAPHIC…"
type textarea "x"
type textarea "Airport: we can take either Uber or the T from [GEOGRAPHIC_DATA] to [GEOGRAPHIC…"
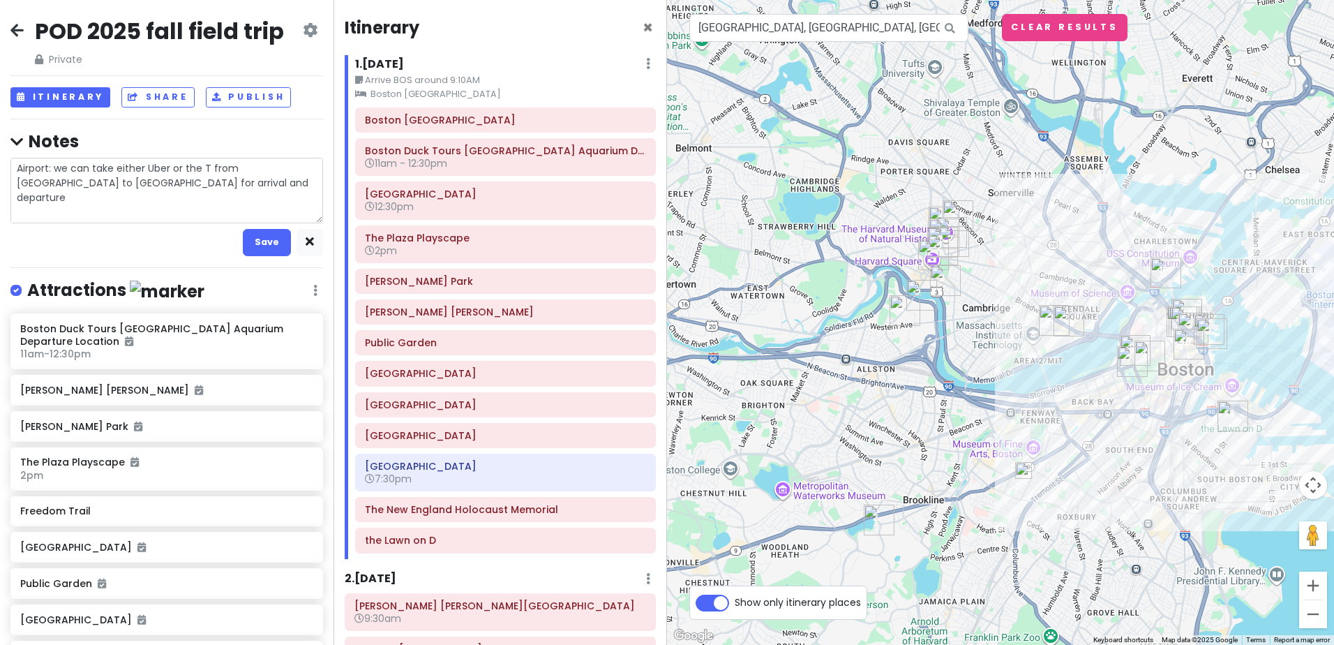
type textarea "x"
type textarea "Airport: we can take either Uber or the T from [GEOGRAPHIC_DATA] to [GEOGRAPHIC…"
type textarea "x"
type textarea "Airport: we can take either Uber or the T from [GEOGRAPHIC_DATA] to [GEOGRAPHIC…"
type textarea "x"
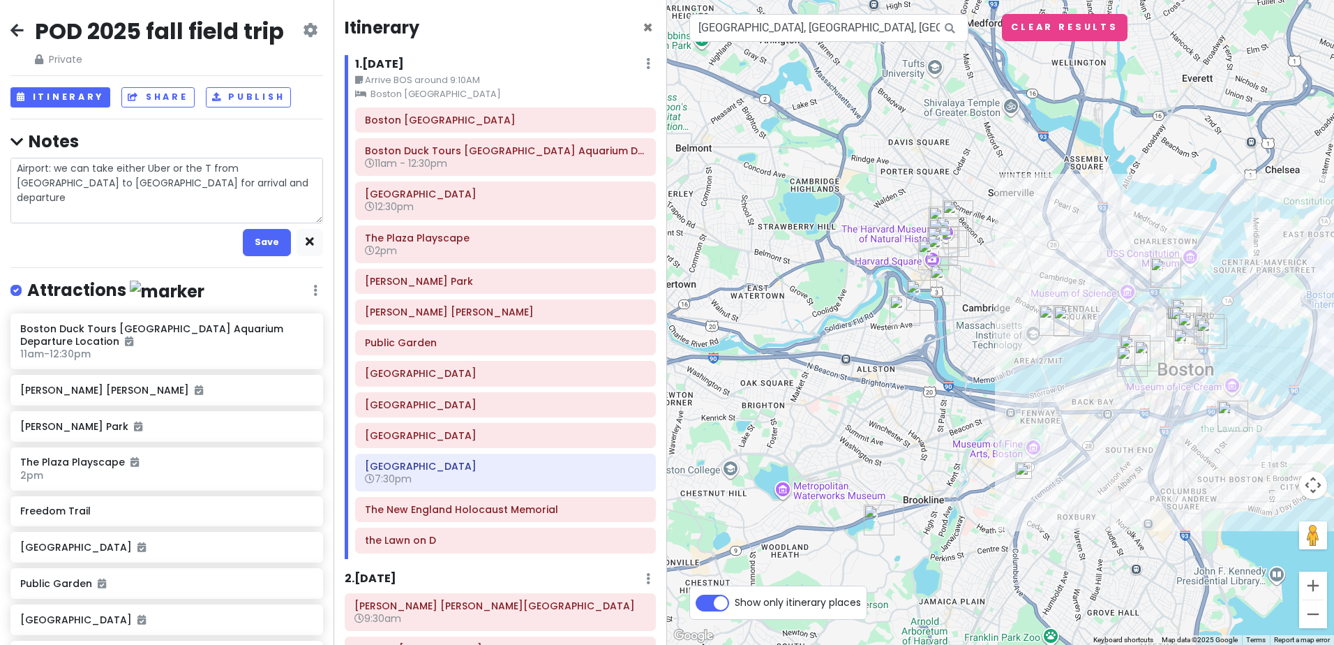
type textarea "Airport: we can take either Uber or the T from [GEOGRAPHIC_DATA] to [GEOGRAPHIC…"
type textarea "x"
type textarea "Airport: we can take either Uber or the T from [GEOGRAPHIC_DATA] to [GEOGRAPHIC…"
type textarea "x"
type textarea "Airport: we can take either Uber or the T from [GEOGRAPHIC_DATA] to [GEOGRAPHIC…"
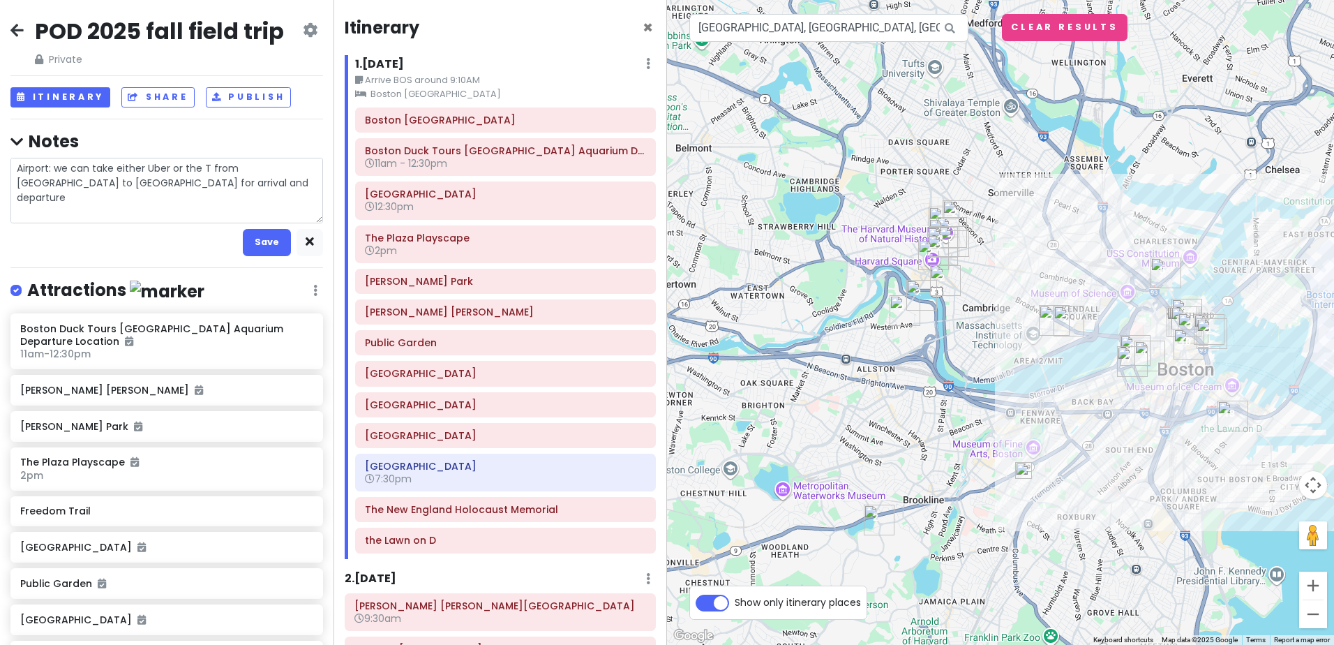
type textarea "x"
type textarea "Airport: we can take either Uber or the T from [GEOGRAPHIC_DATA] to [GEOGRAPHIC…"
type textarea "x"
type textarea "Airport: we can take either Uber or the T from [GEOGRAPHIC_DATA] to [GEOGRAPHIC…"
type textarea "x"
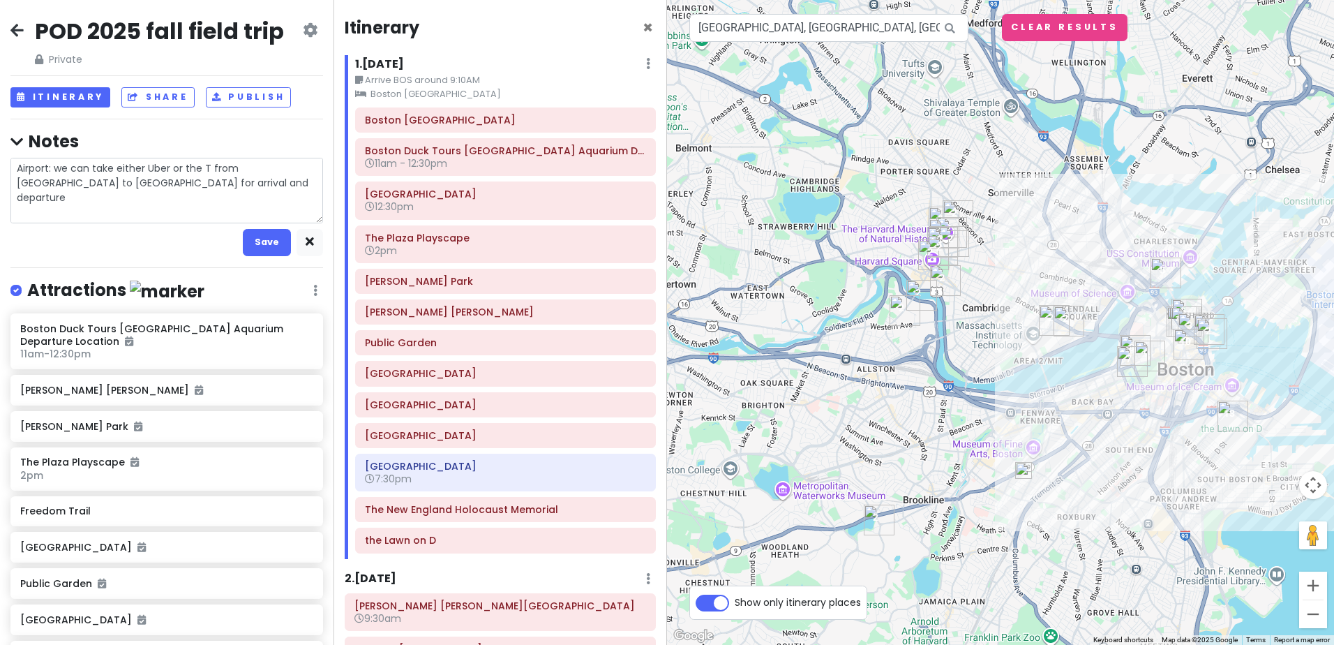
type textarea "Airport: we can take either Uber or the T from [GEOGRAPHIC_DATA] to [GEOGRAPHIC…"
type textarea "x"
type textarea "Airport: we can take either Uber or the T from [GEOGRAPHIC_DATA] to [GEOGRAPHIC…"
type textarea "x"
type textarea "Airport: we can take either Uber or the T from [GEOGRAPHIC_DATA] to [GEOGRAPHIC…"
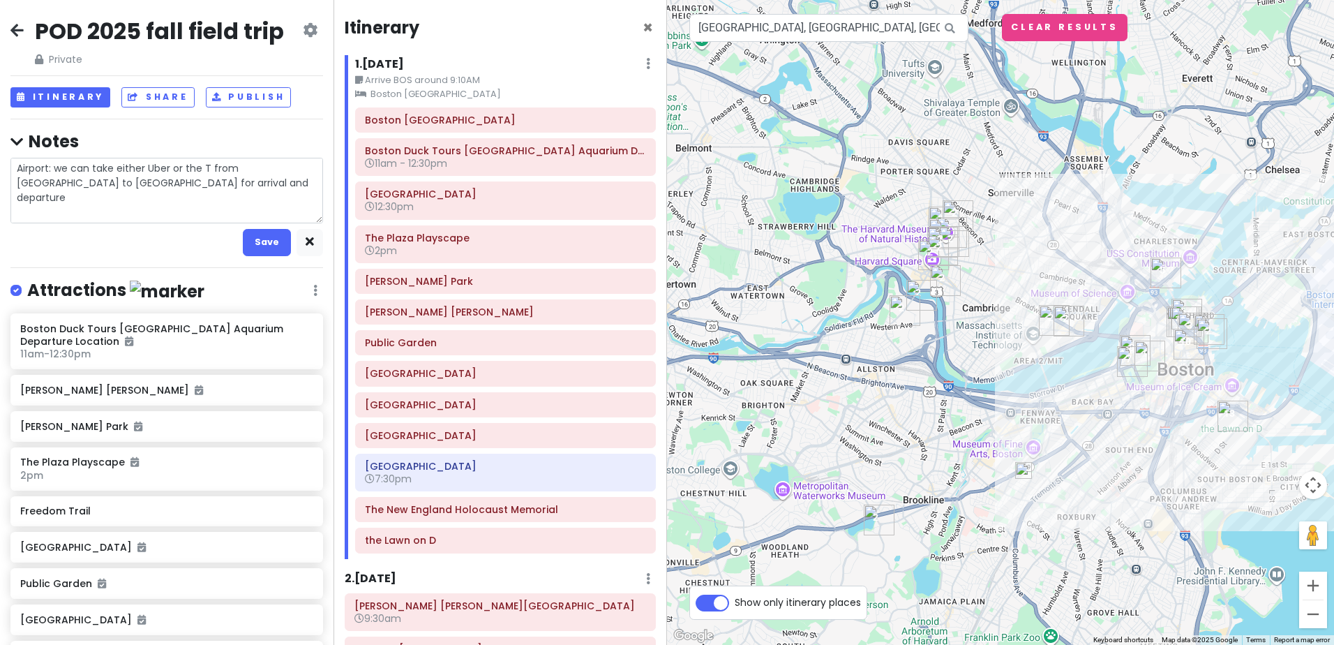
type textarea "x"
type textarea "Airport: we can take either Uber or the T from [GEOGRAPHIC_DATA] to [GEOGRAPHIC…"
type textarea "x"
type textarea "Airport: we can take either Uber or the T from [GEOGRAPHIC_DATA] to [GEOGRAPHIC…"
type textarea "x"
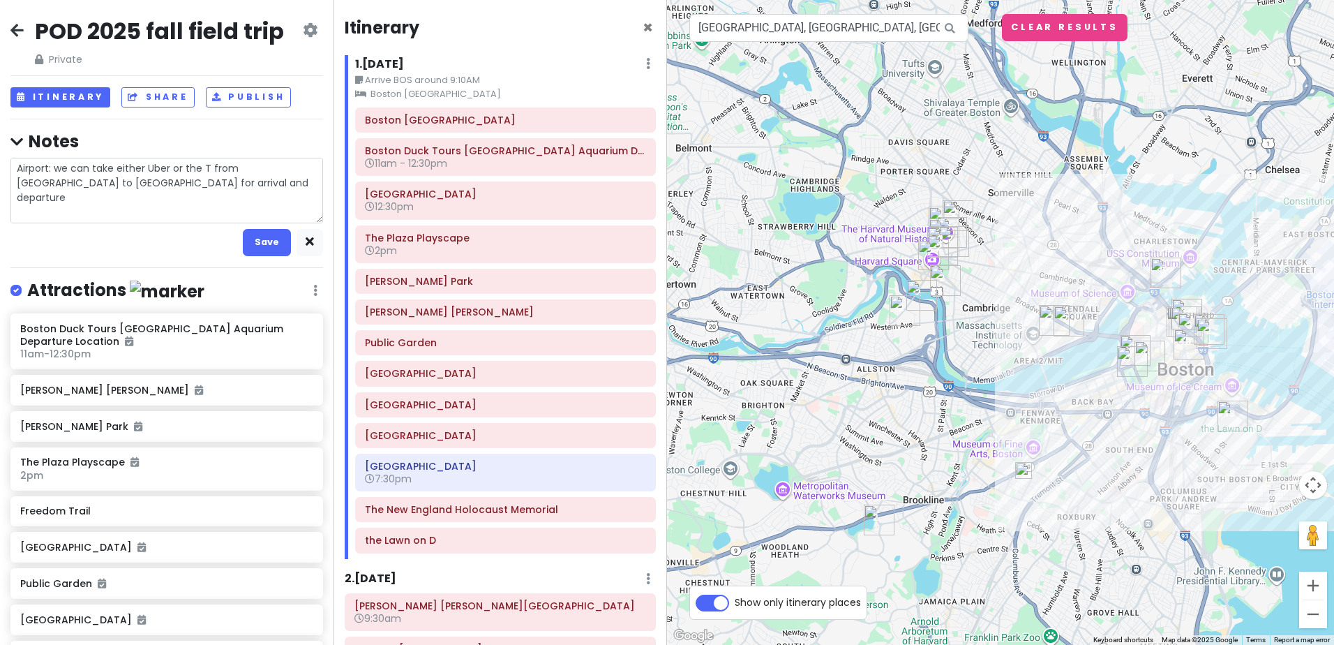
type textarea "Airport: we can take either Uber or the T from [GEOGRAPHIC_DATA] to [GEOGRAPHIC…"
type textarea "x"
type textarea "Airport: we can take either Uber or the T from [GEOGRAPHIC_DATA] to [GEOGRAPHIC…"
type textarea "x"
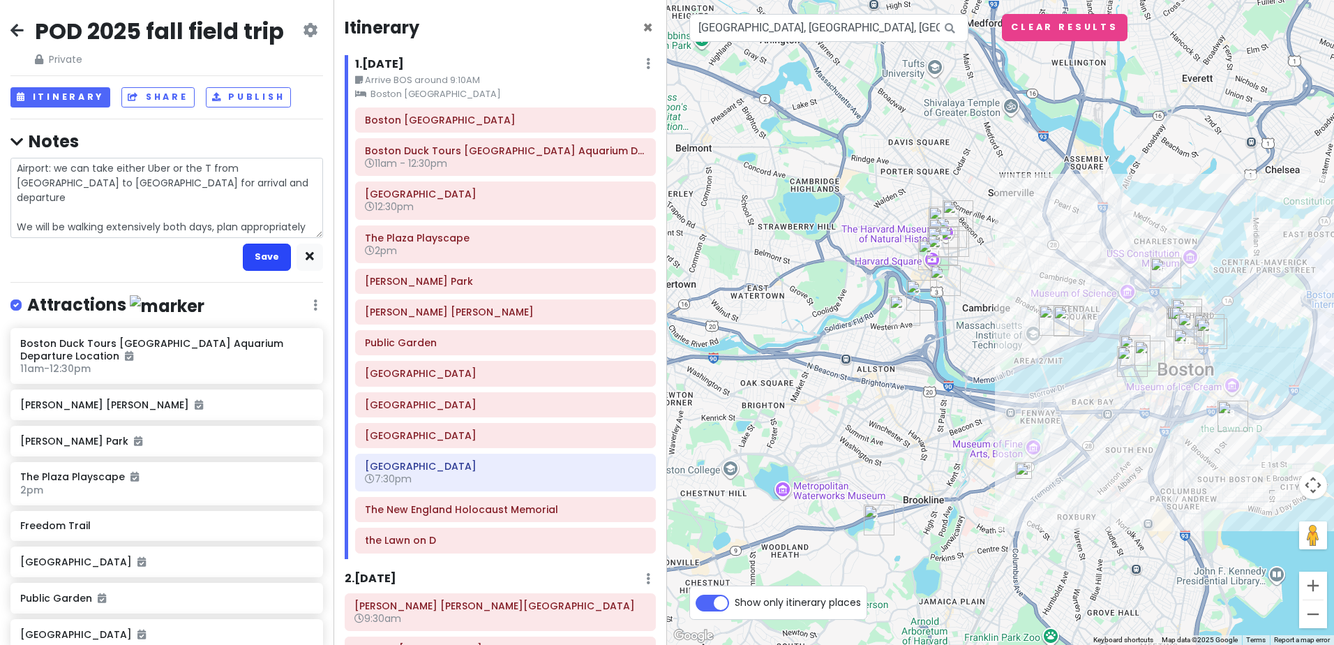
type textarea "Airport: we can take either Uber or the T from [GEOGRAPHIC_DATA] to [GEOGRAPHIC…"
click at [249, 265] on button "Save" at bounding box center [267, 257] width 48 height 27
